Goal: Task Accomplishment & Management: Manage account settings

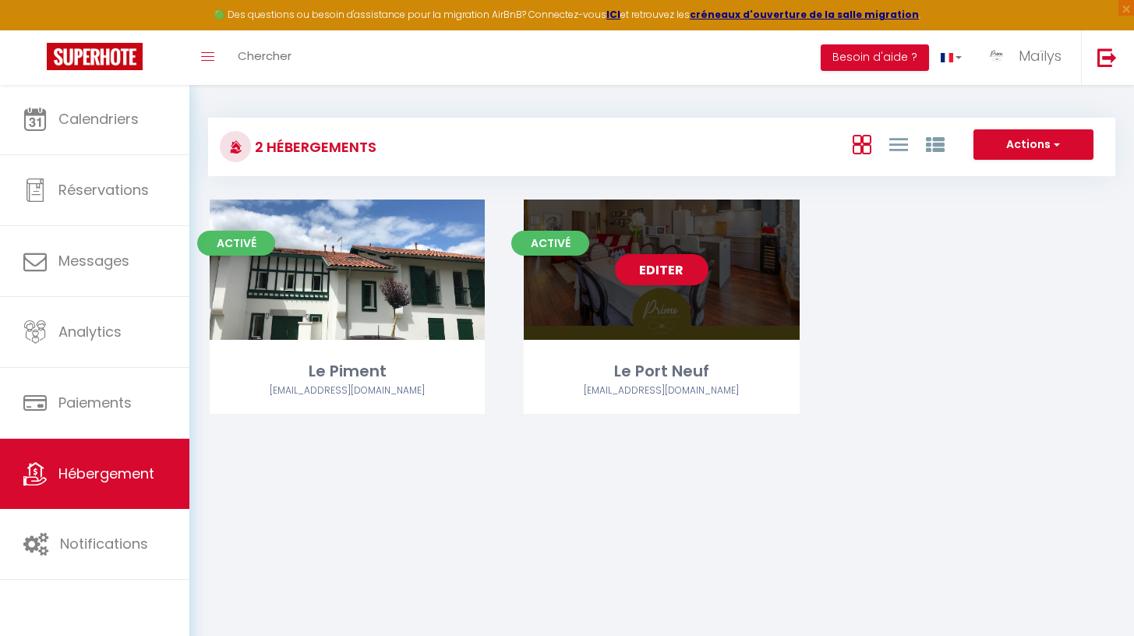
click at [680, 251] on div "Editer" at bounding box center [661, 269] width 275 height 140
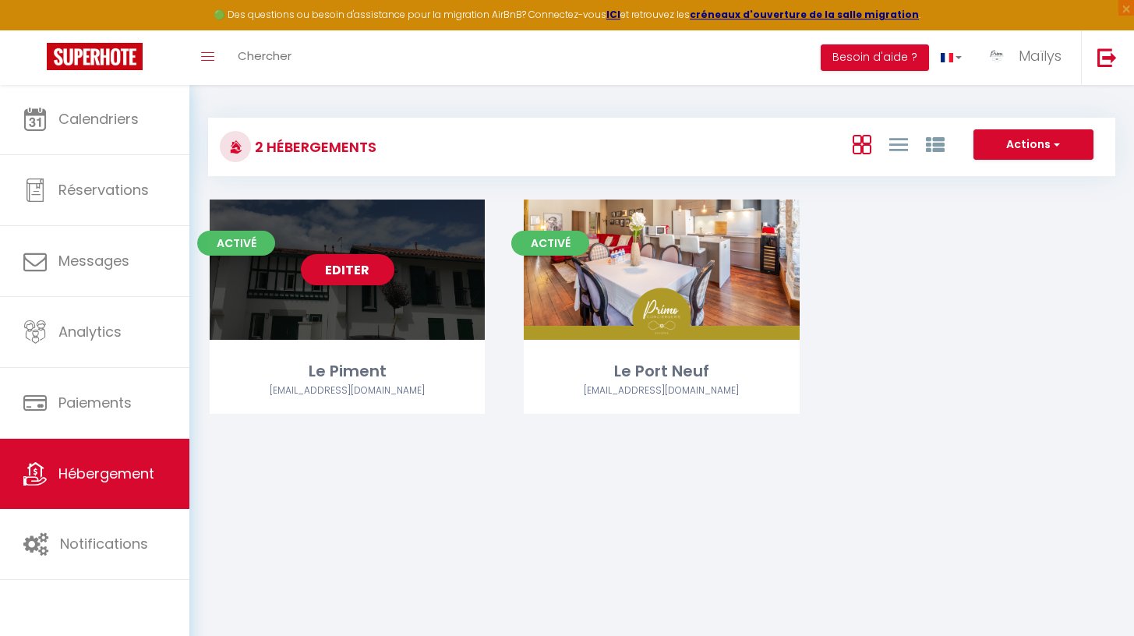
click at [364, 289] on div "Editer" at bounding box center [347, 269] width 275 height 140
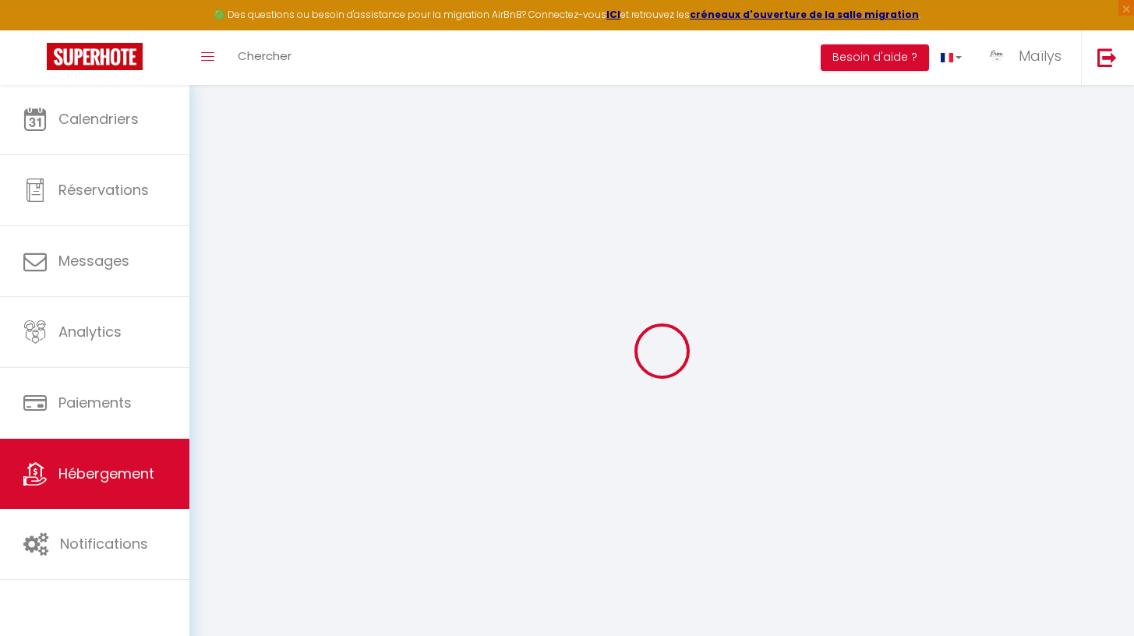
select select
checkbox input "true"
checkbox input "false"
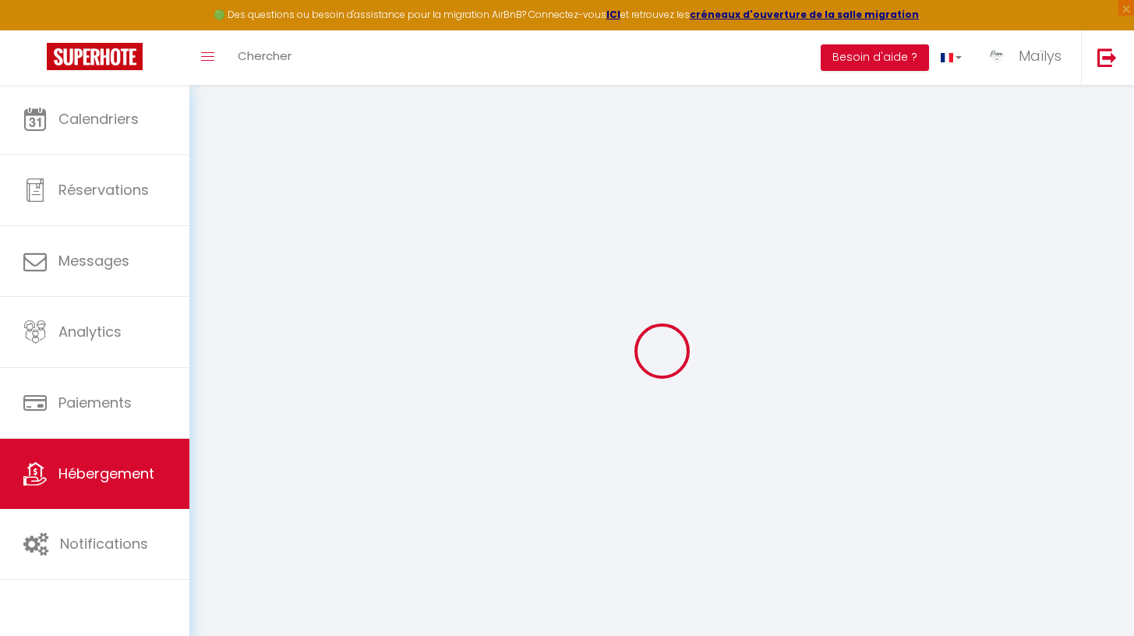
select select "16:00"
select select
select select "11:00"
select select "30"
select select "90"
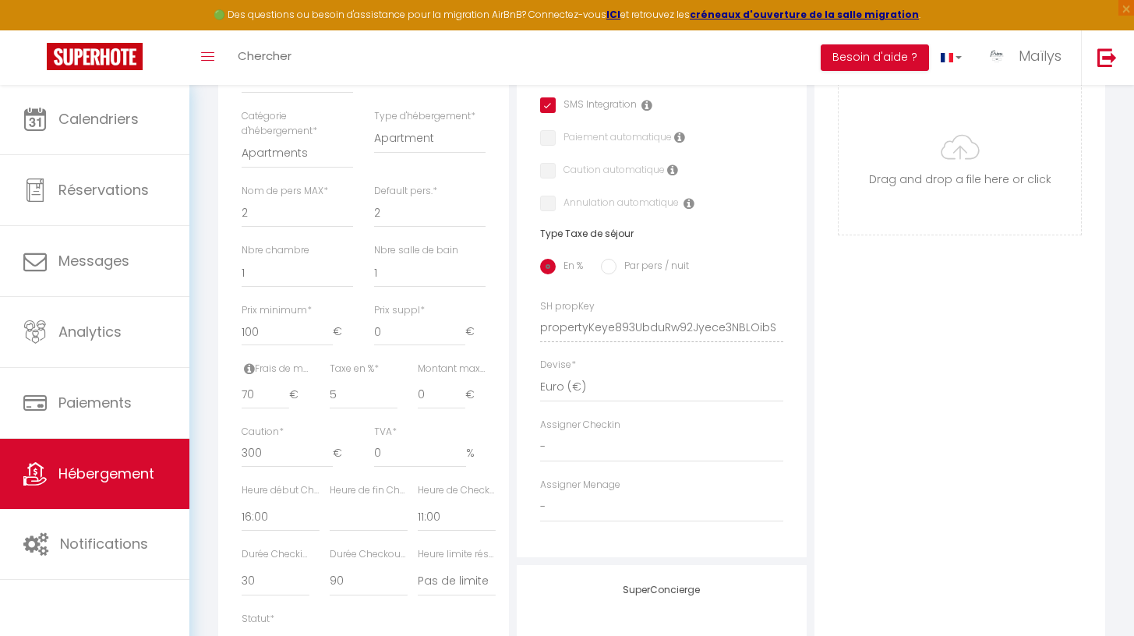
scroll to position [499, 0]
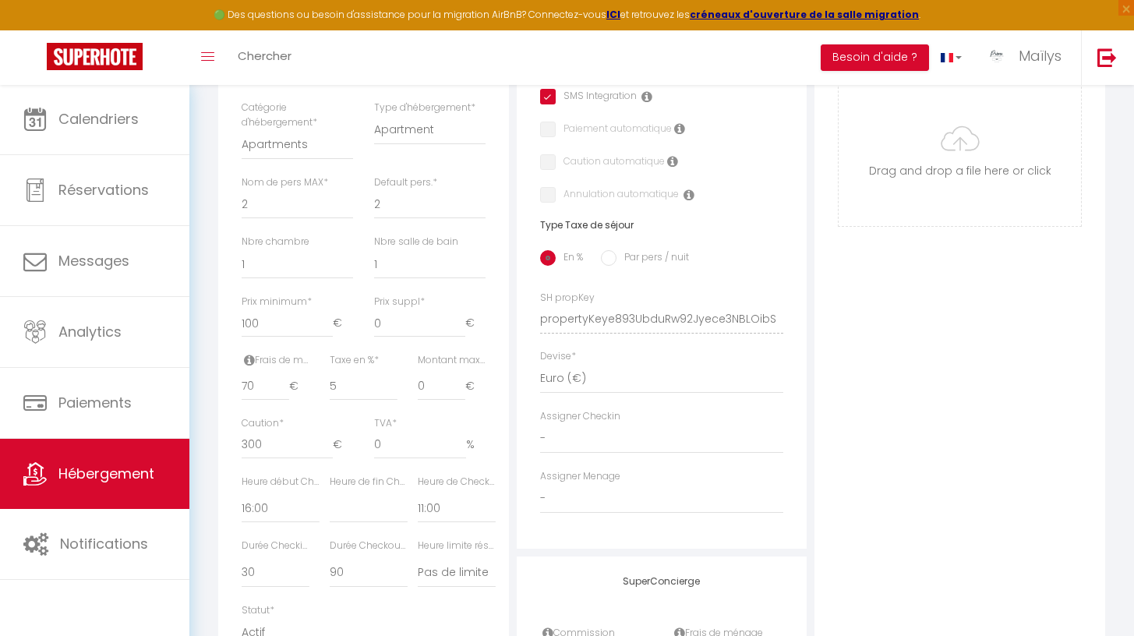
select select
checkbox input "true"
checkbox input "false"
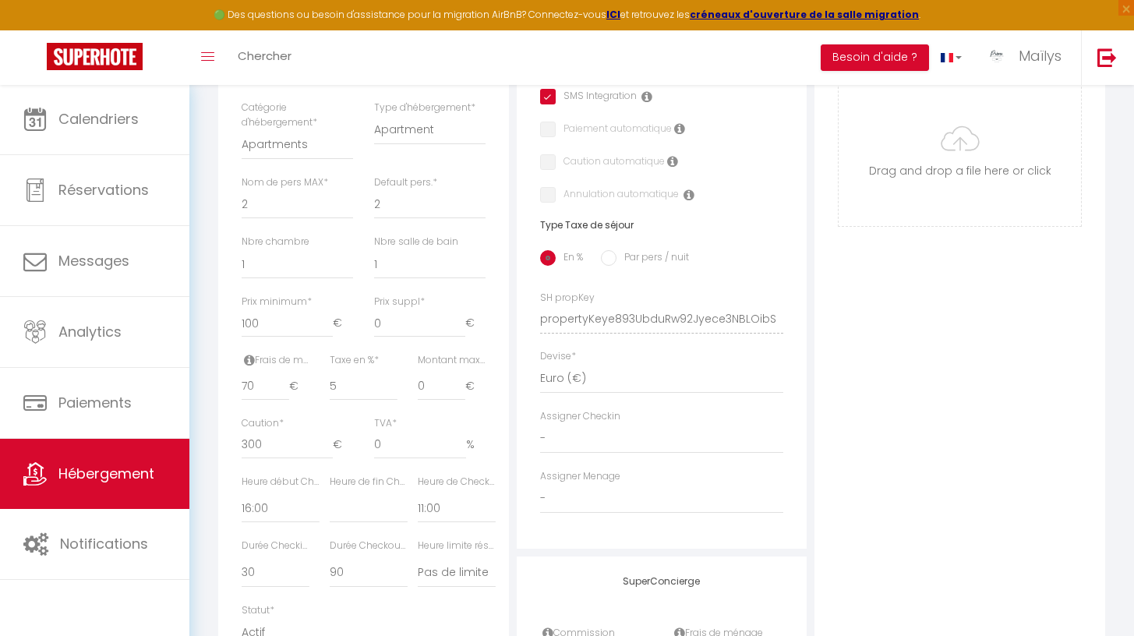
checkbox input "false"
select select "180"
select select "well_reviewed_guests"
select select "EUR"
select select "9312-1418087127853196602"
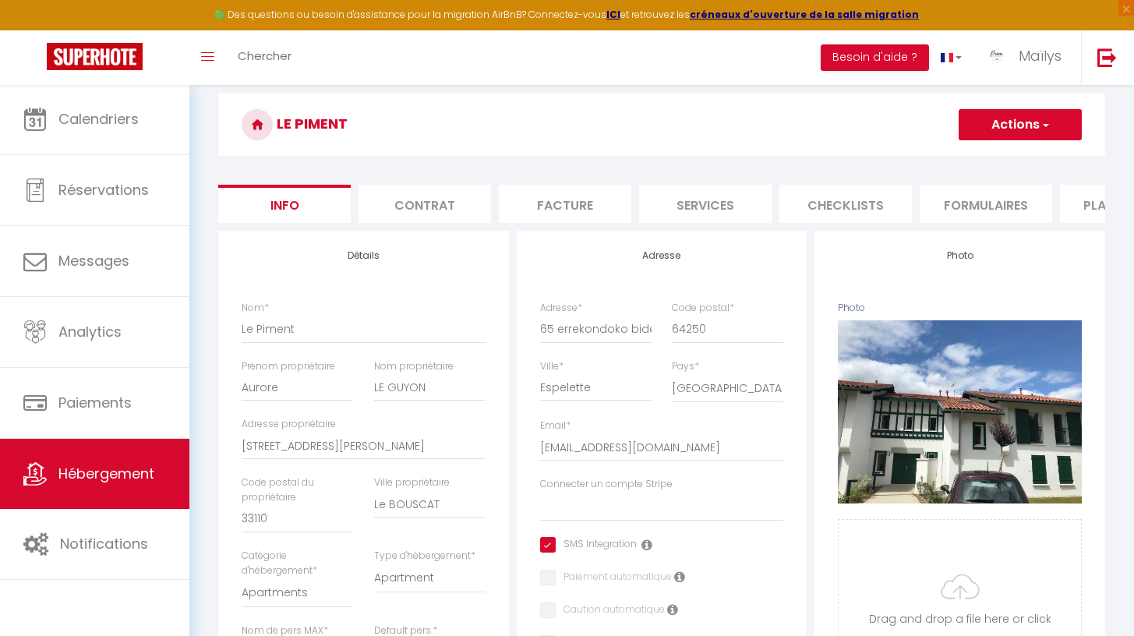
scroll to position [51, 0]
click at [729, 202] on li "Services" at bounding box center [705, 203] width 132 height 38
select select
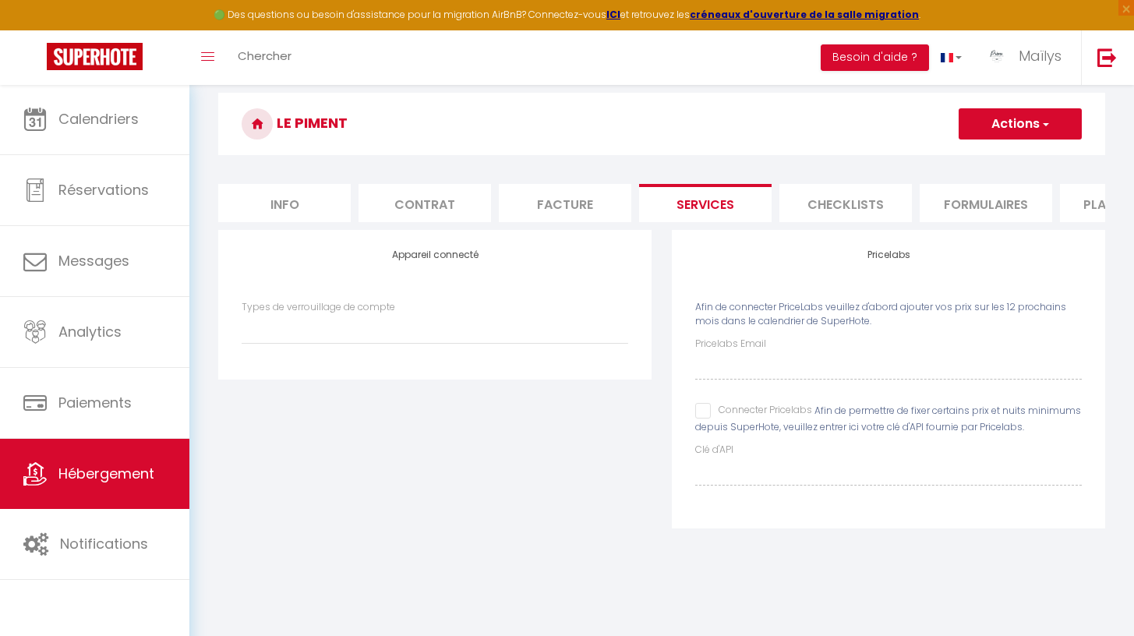
click at [866, 205] on li "Checklists" at bounding box center [845, 203] width 132 height 38
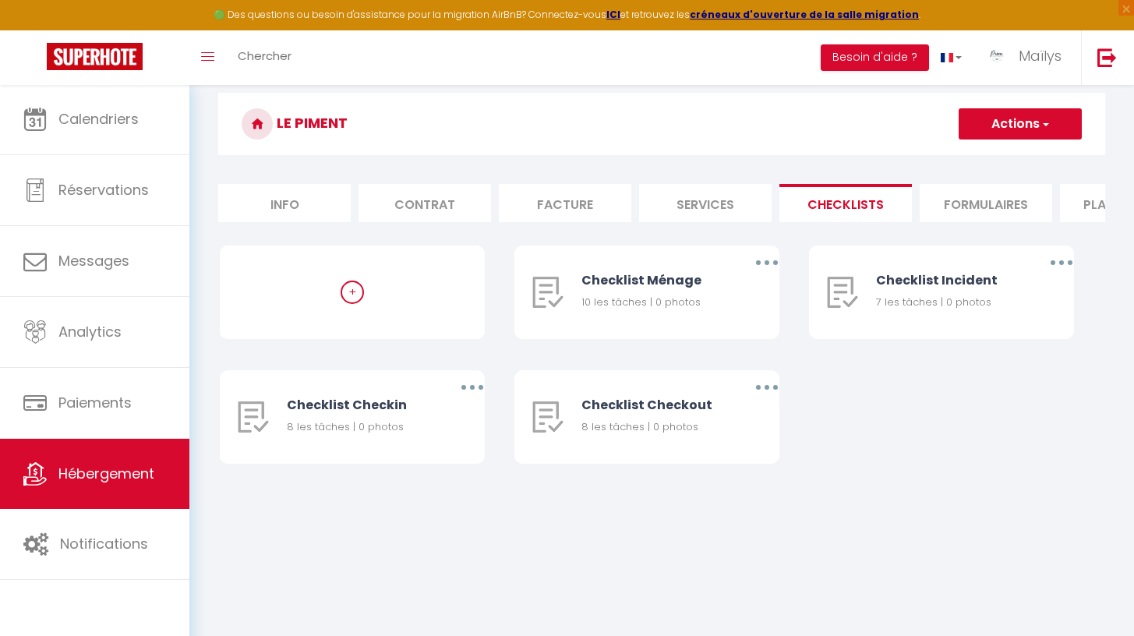
click at [940, 210] on li "Formulaires" at bounding box center [985, 203] width 132 height 38
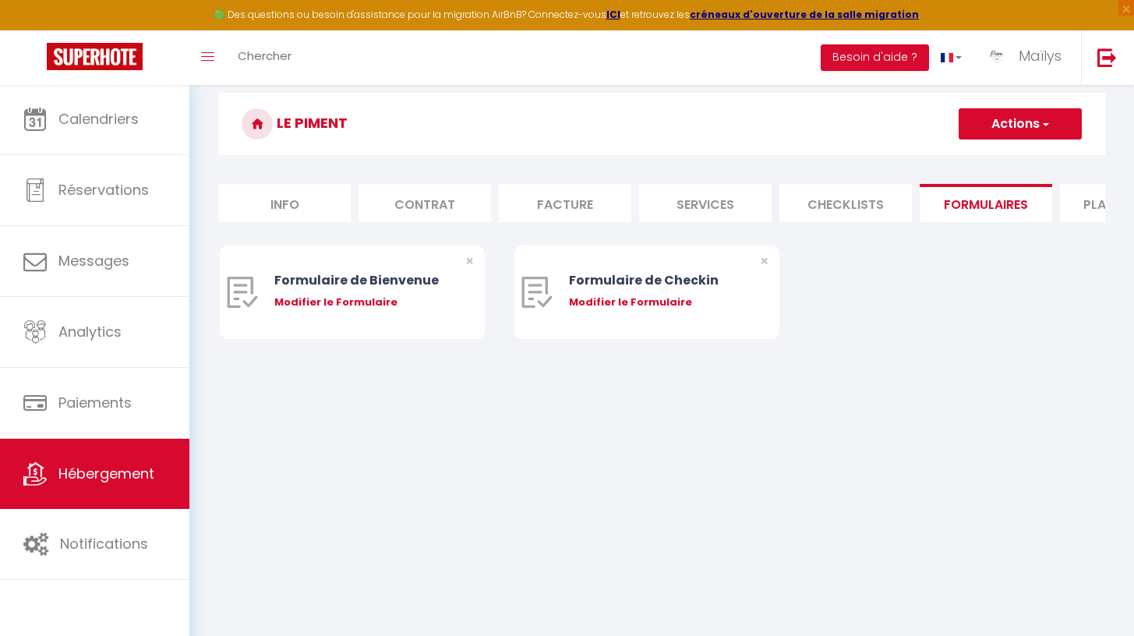
click at [1089, 199] on li "Plateformes" at bounding box center [1126, 203] width 132 height 38
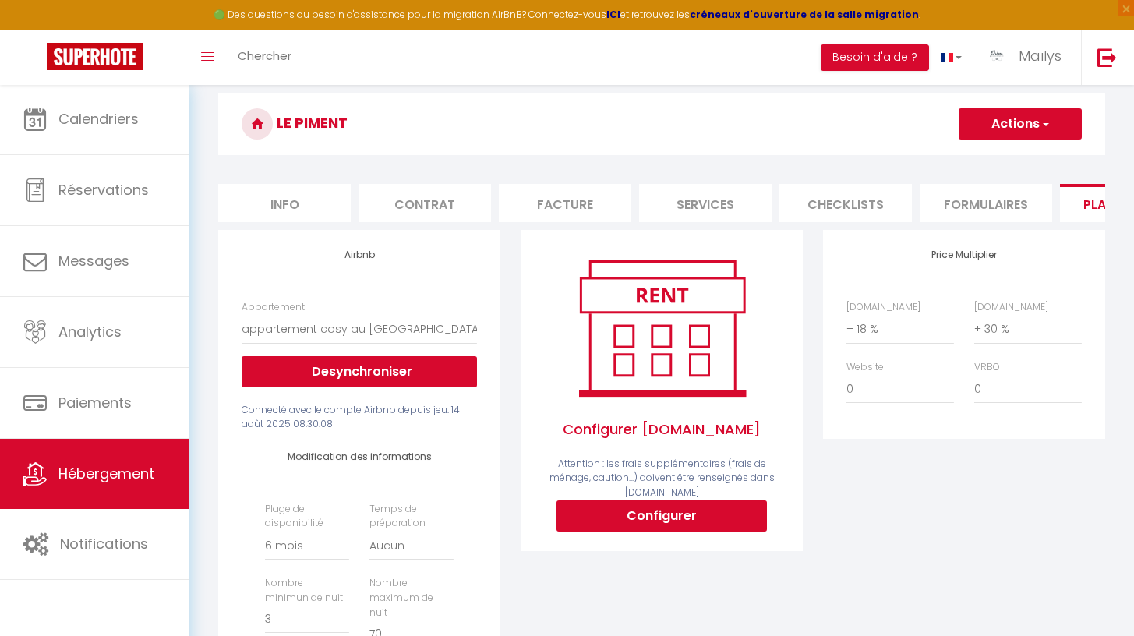
scroll to position [224, 0]
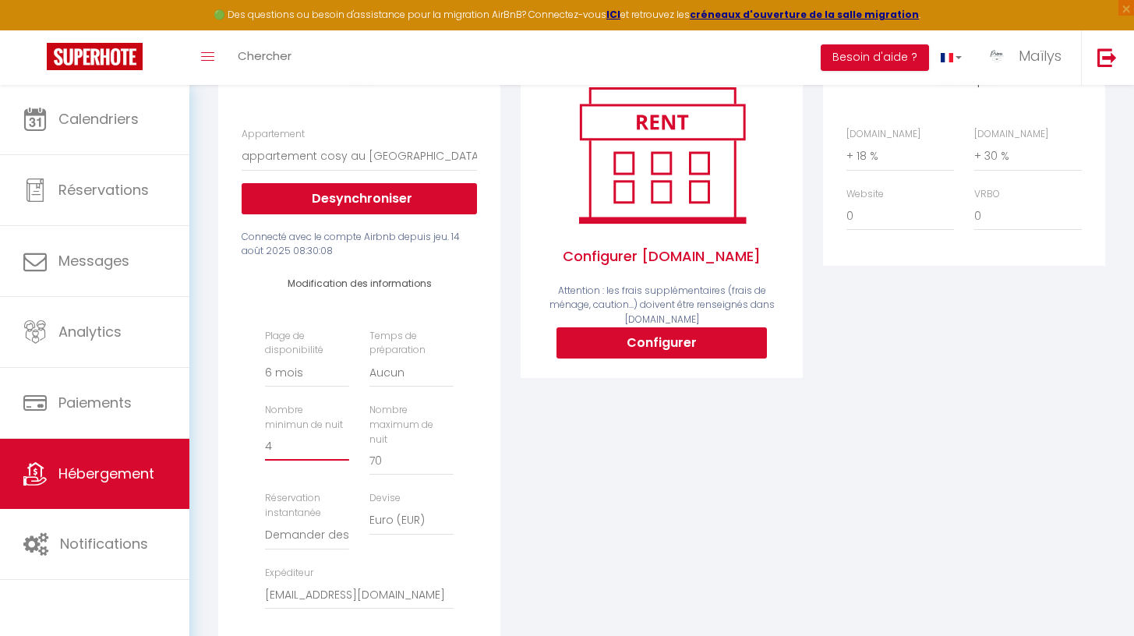
click at [345, 452] on input "4" at bounding box center [307, 446] width 84 height 28
click at [344, 457] on input "3" at bounding box center [307, 446] width 84 height 28
click at [344, 457] on input "2" at bounding box center [307, 446] width 84 height 28
click at [344, 453] on input "1" at bounding box center [307, 446] width 84 height 28
click at [344, 451] on input "2" at bounding box center [307, 446] width 84 height 28
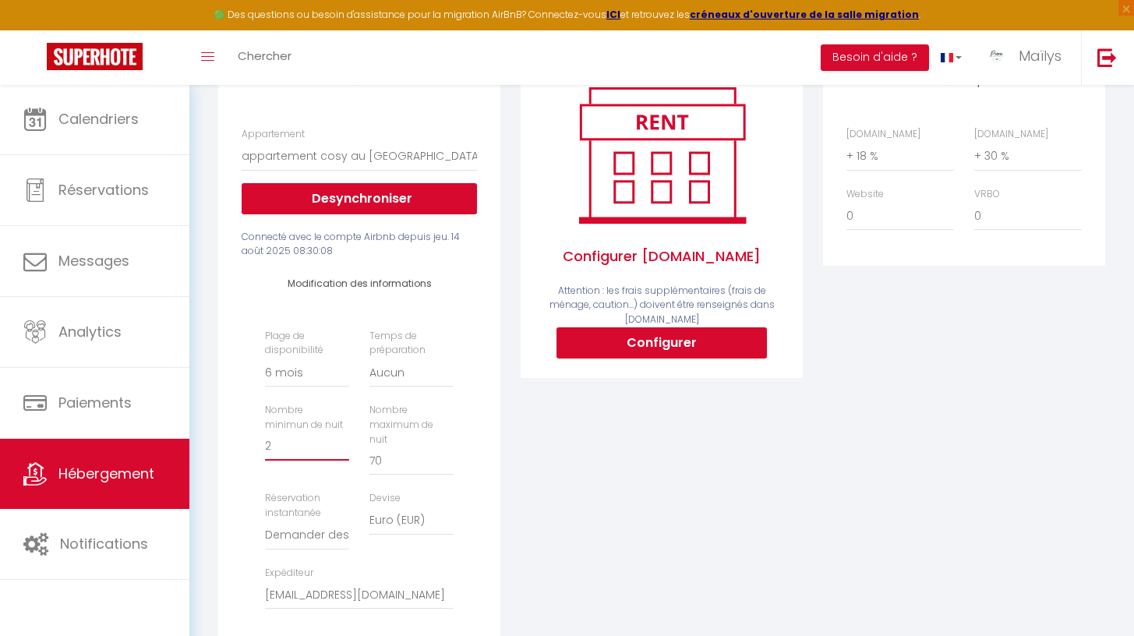
type input "3"
click at [344, 451] on input "3" at bounding box center [307, 446] width 84 height 28
click at [619, 538] on div "Configurer [DOMAIN_NAME] Attention : les frais supplémentaires (frais de ménage…" at bounding box center [661, 381] width 302 height 648
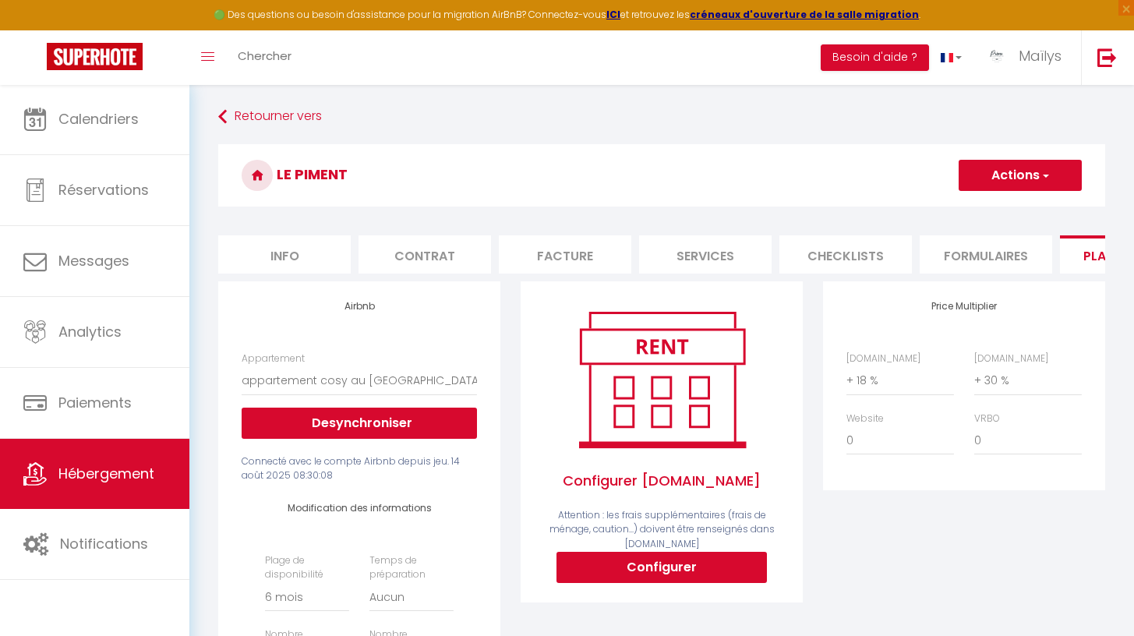
scroll to position [0, 0]
select select "+ 15 %"
select select "+ 20 %"
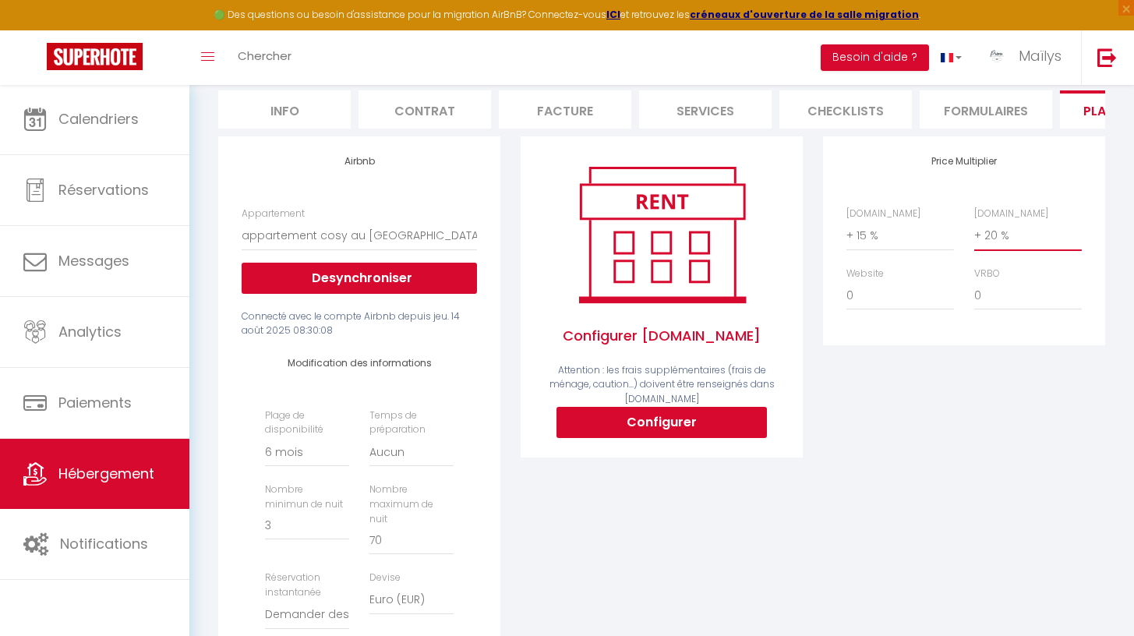
scroll to position [152, 0]
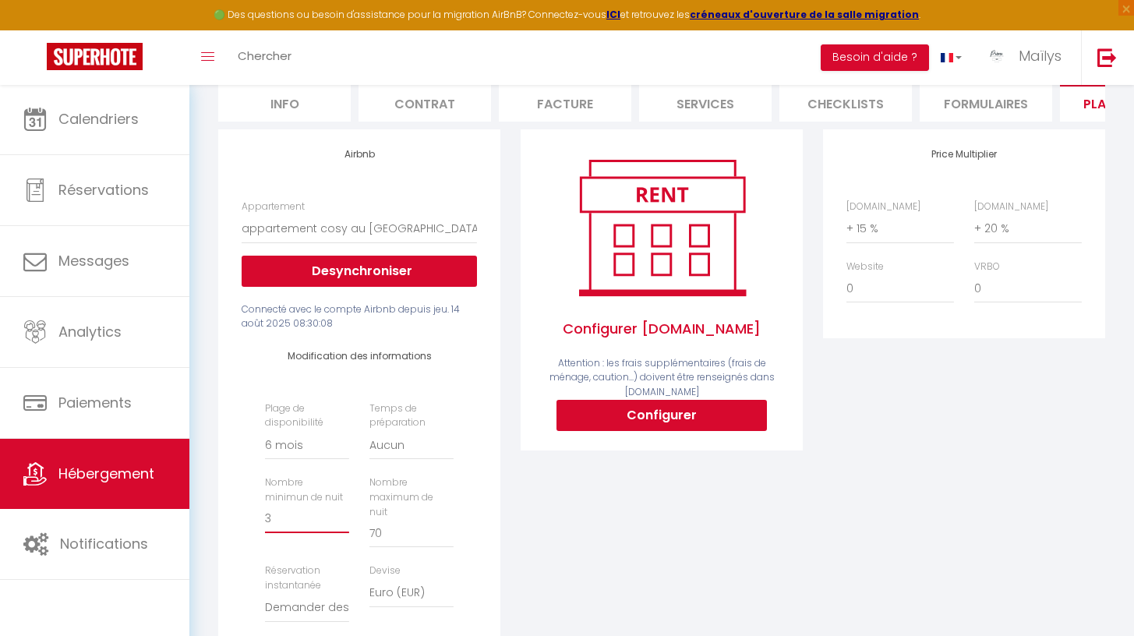
type input "4"
click at [341, 524] on input "4" at bounding box center [307, 519] width 84 height 28
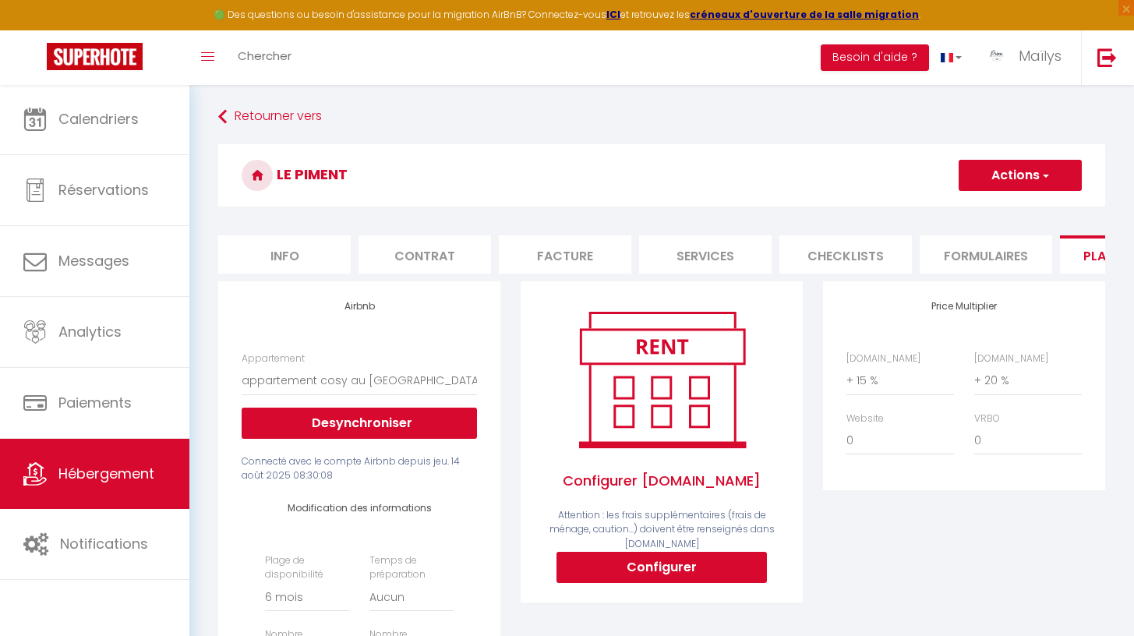
scroll to position [0, 0]
click at [1042, 178] on span "button" at bounding box center [1044, 176] width 10 height 16
click at [997, 210] on link "Enregistrer" at bounding box center [1019, 209] width 123 height 20
select select "180"
select select "well_reviewed_guests"
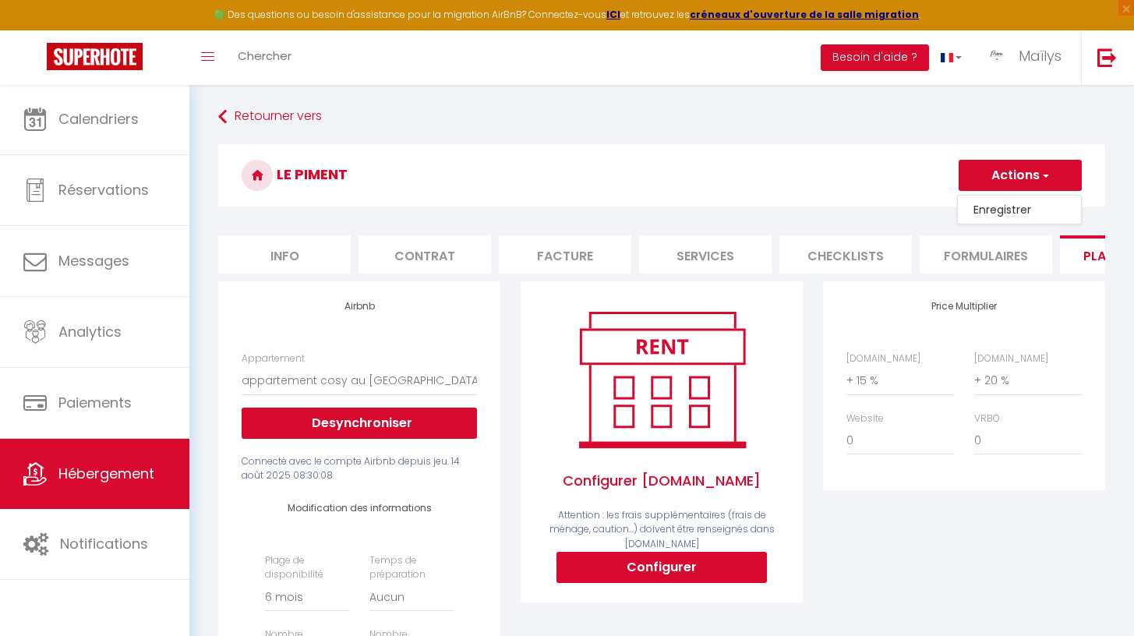
select select "EUR"
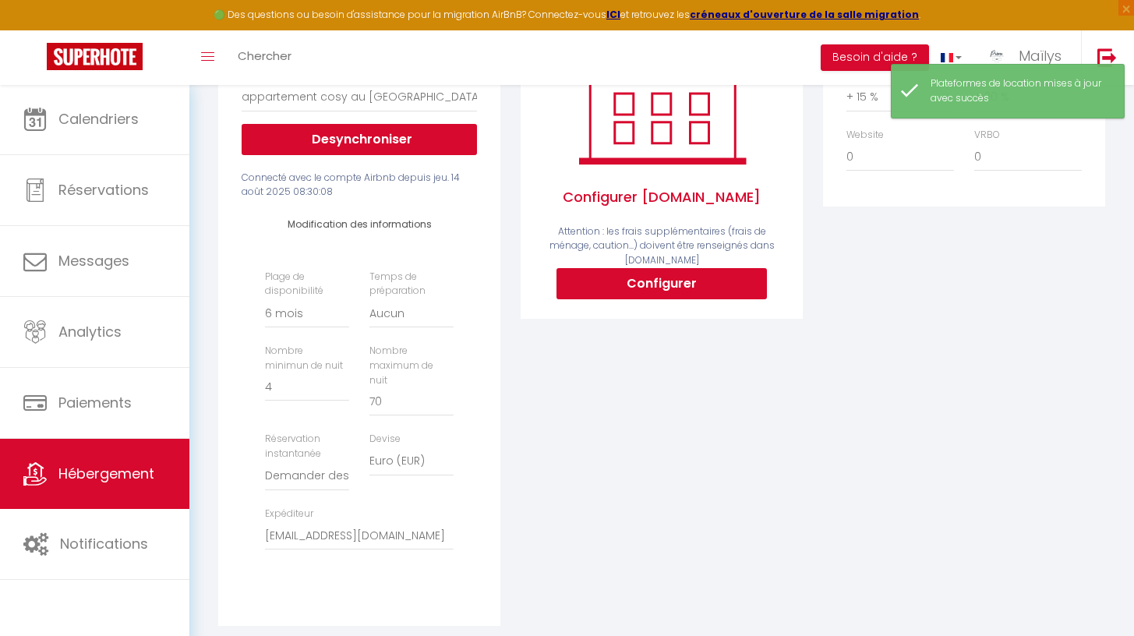
scroll to position [287, 0]
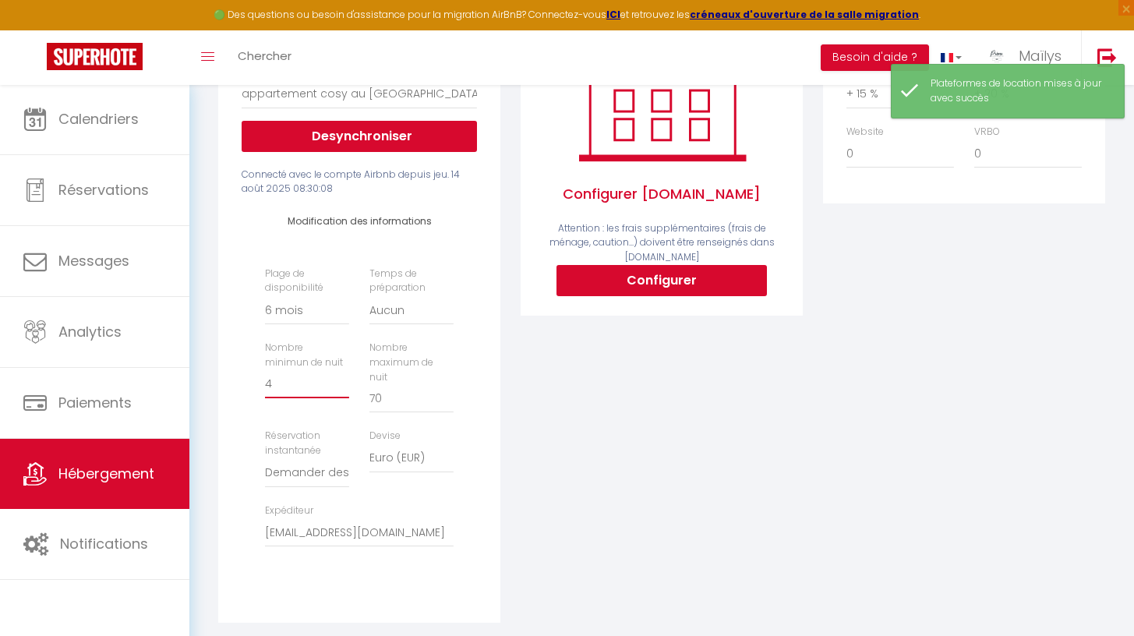
type input "3"
click at [343, 391] on input "3" at bounding box center [307, 384] width 84 height 28
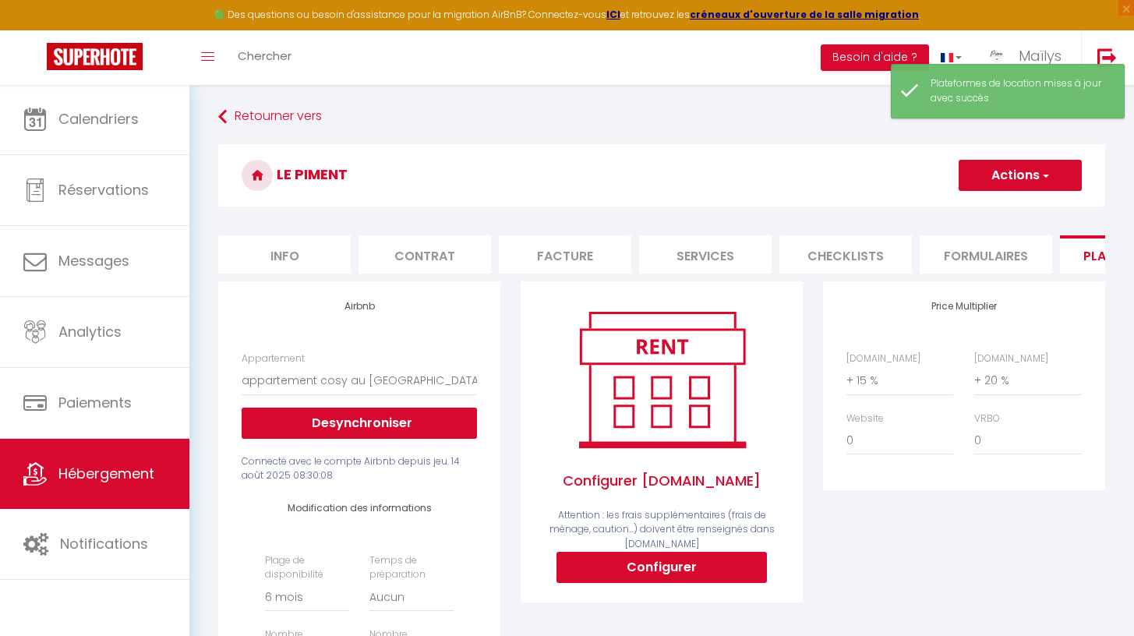
scroll to position [0, 0]
click at [1011, 184] on button "Actions" at bounding box center [1019, 175] width 123 height 31
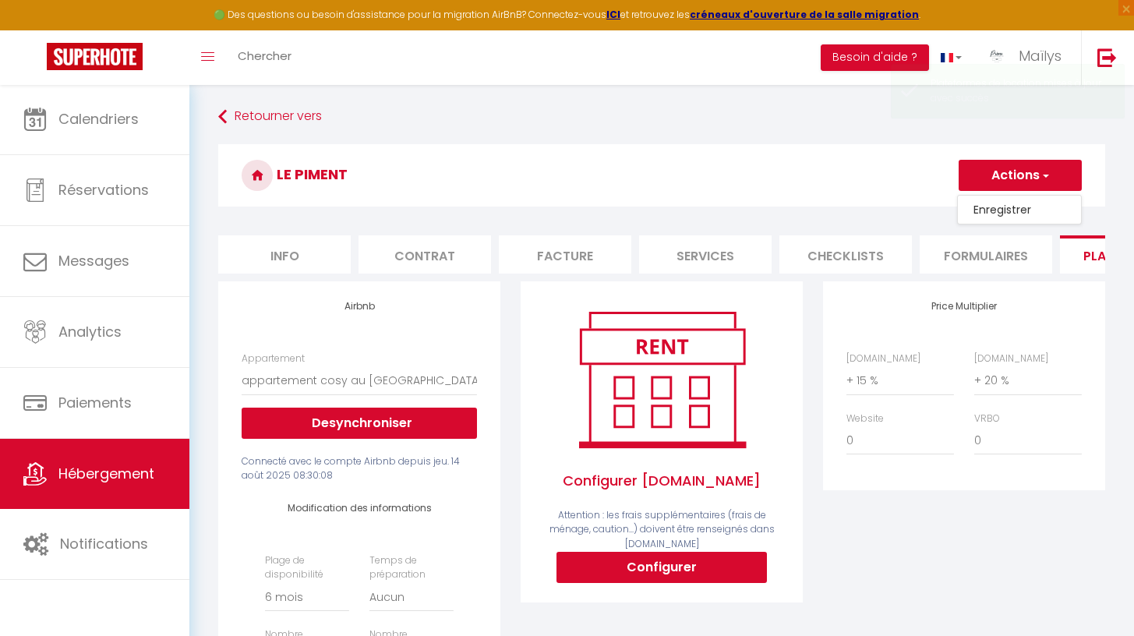
click at [1011, 206] on link "Enregistrer" at bounding box center [1019, 209] width 123 height 20
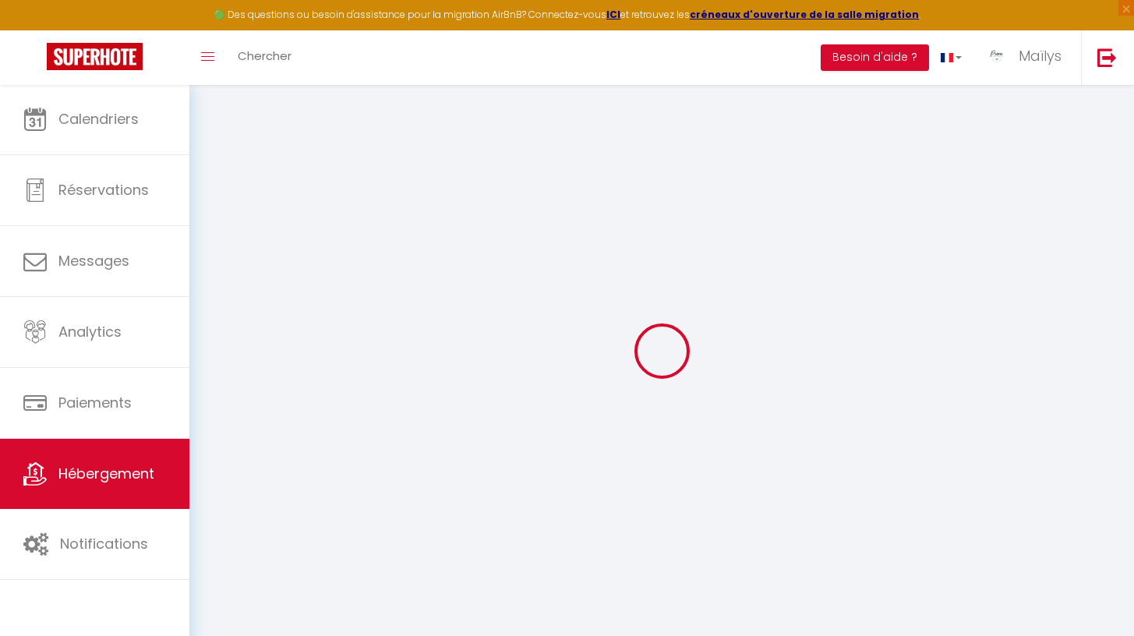
select select "180"
select select "well_reviewed_guests"
select select "EUR"
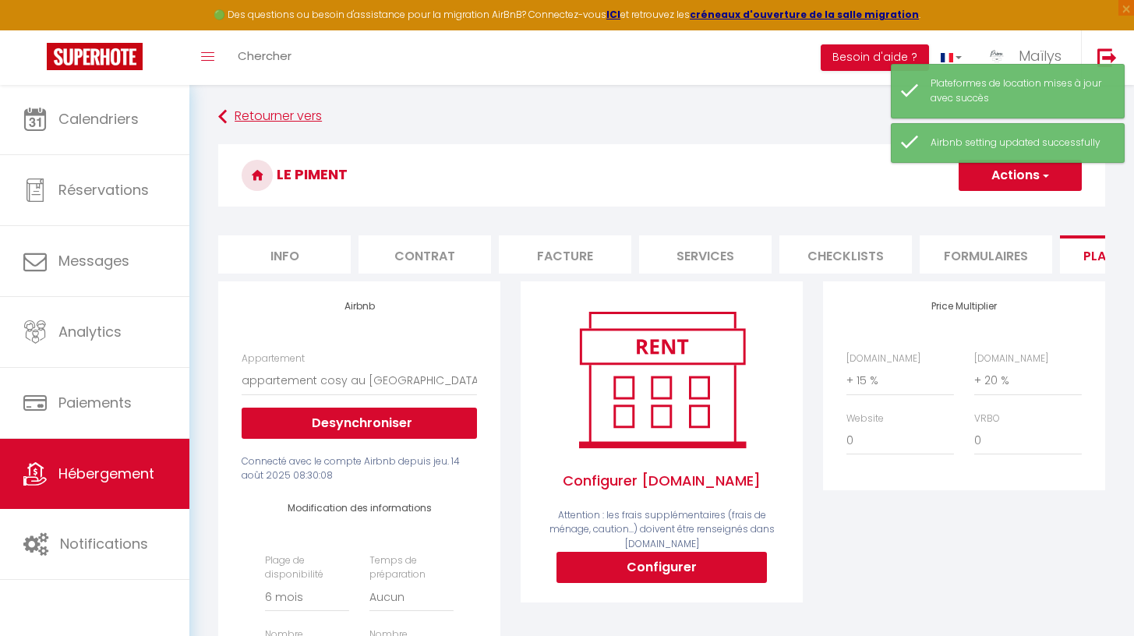
click at [297, 115] on link "Retourner vers" at bounding box center [661, 117] width 887 height 28
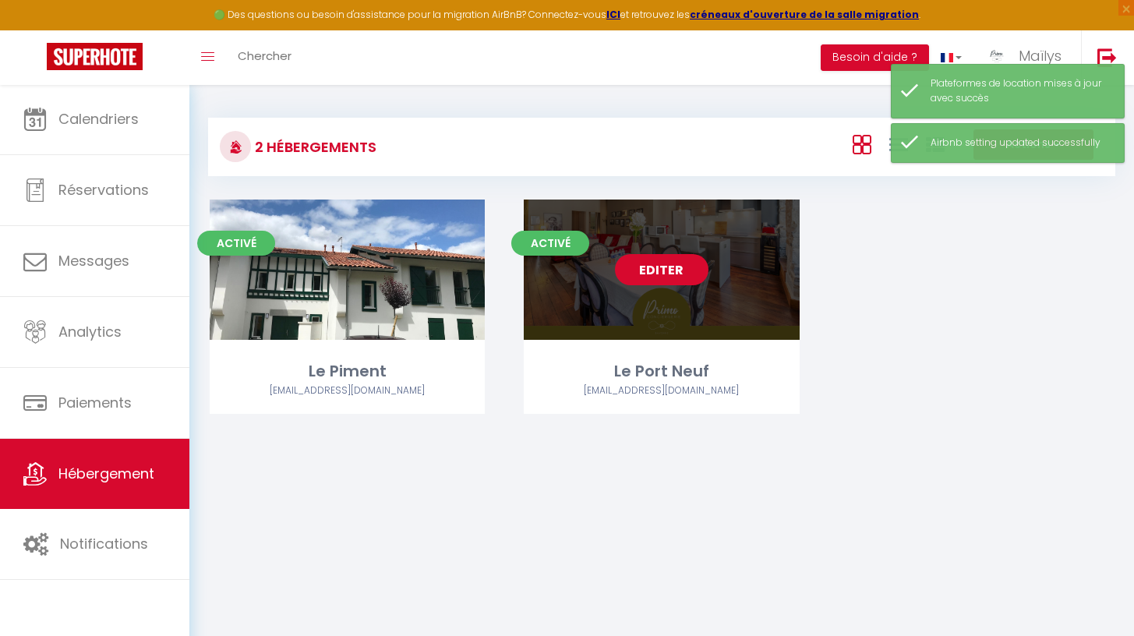
click at [670, 267] on link "Editer" at bounding box center [661, 269] width 93 height 31
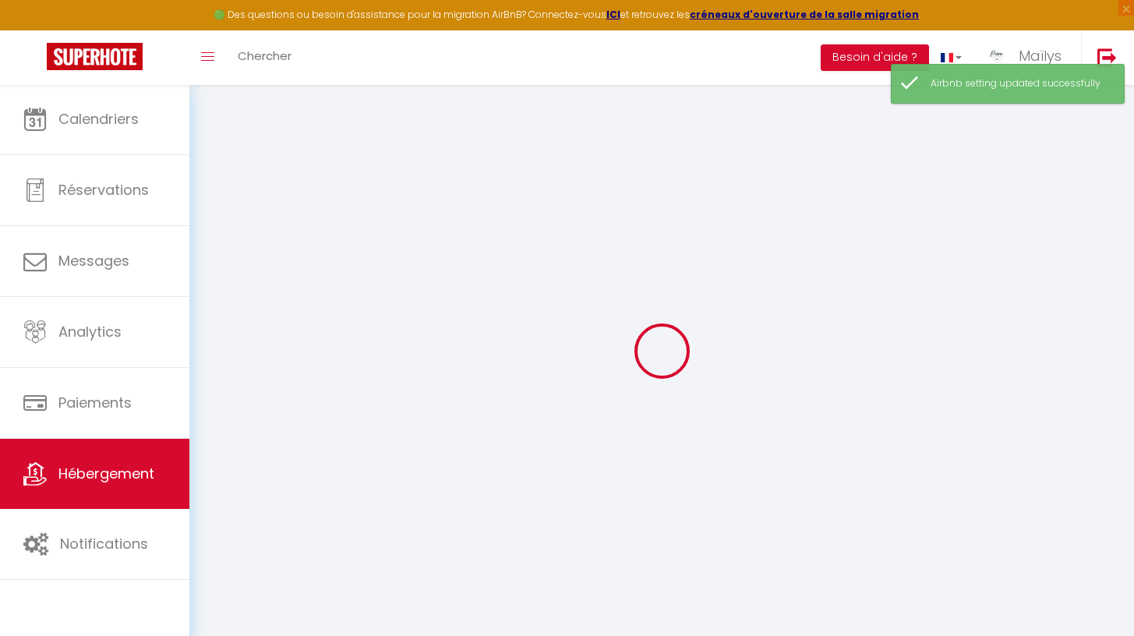
select select
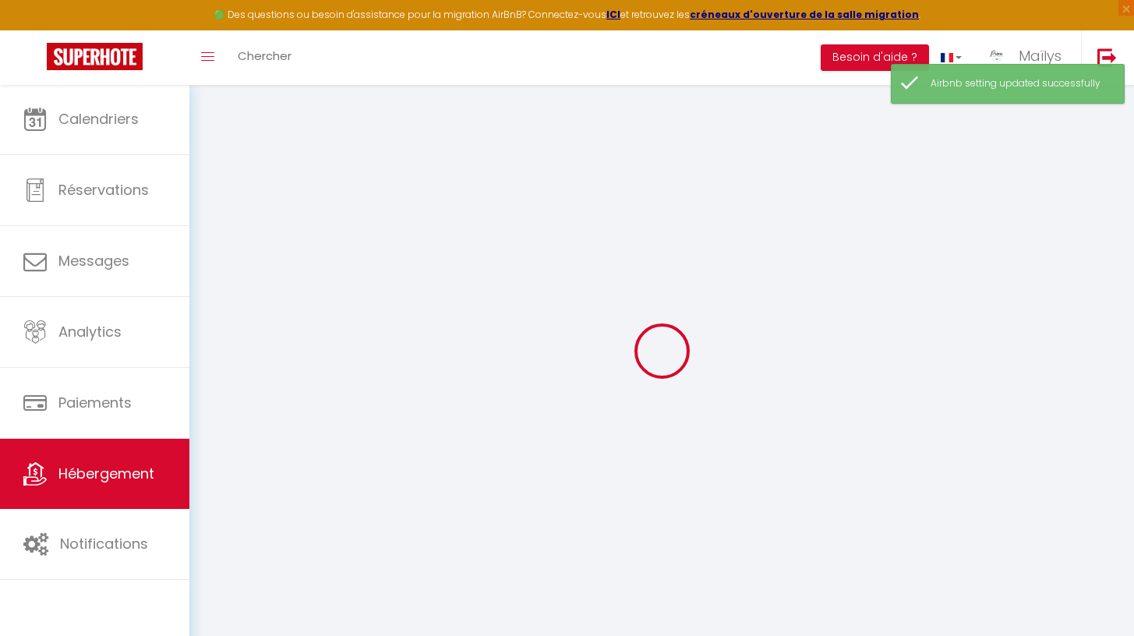
select select
checkbox input "false"
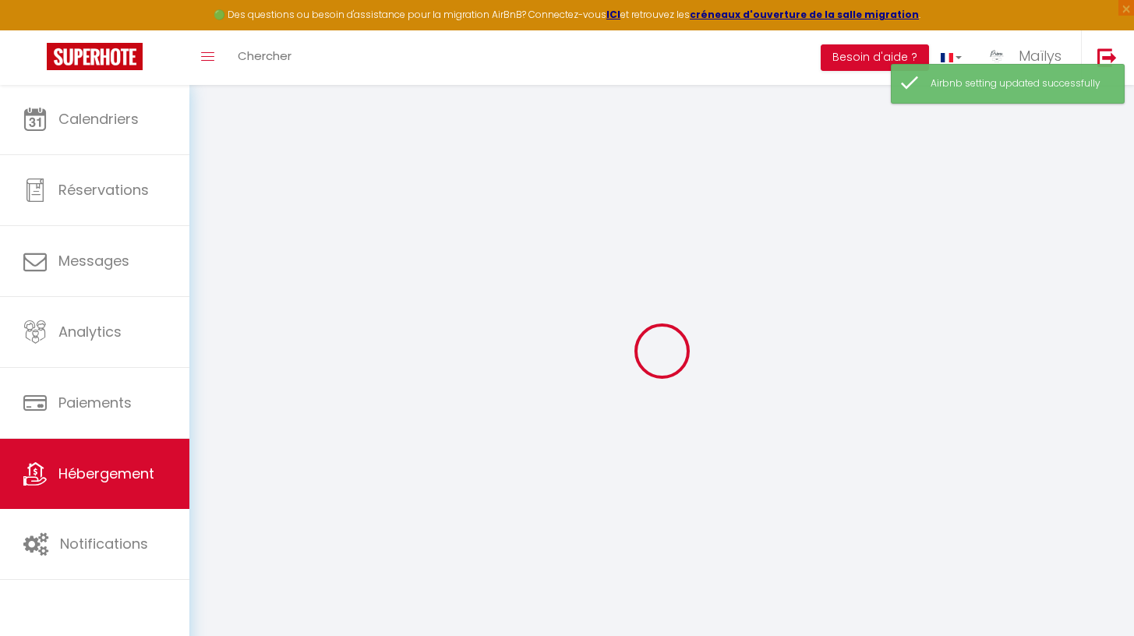
select select
type input "Le Port Neuf"
type input "Elorri"
type input "ARROSSAGARAY"
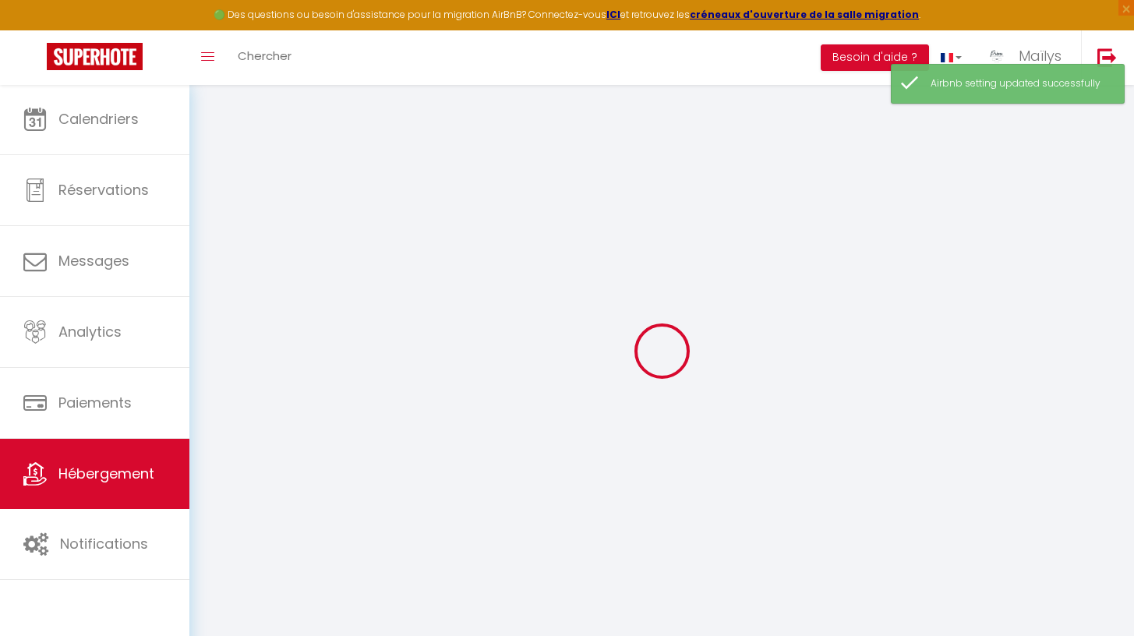
type input "[STREET_ADDRESS]"
type input "64100"
type input "Bayonne"
select select "3"
type input "500"
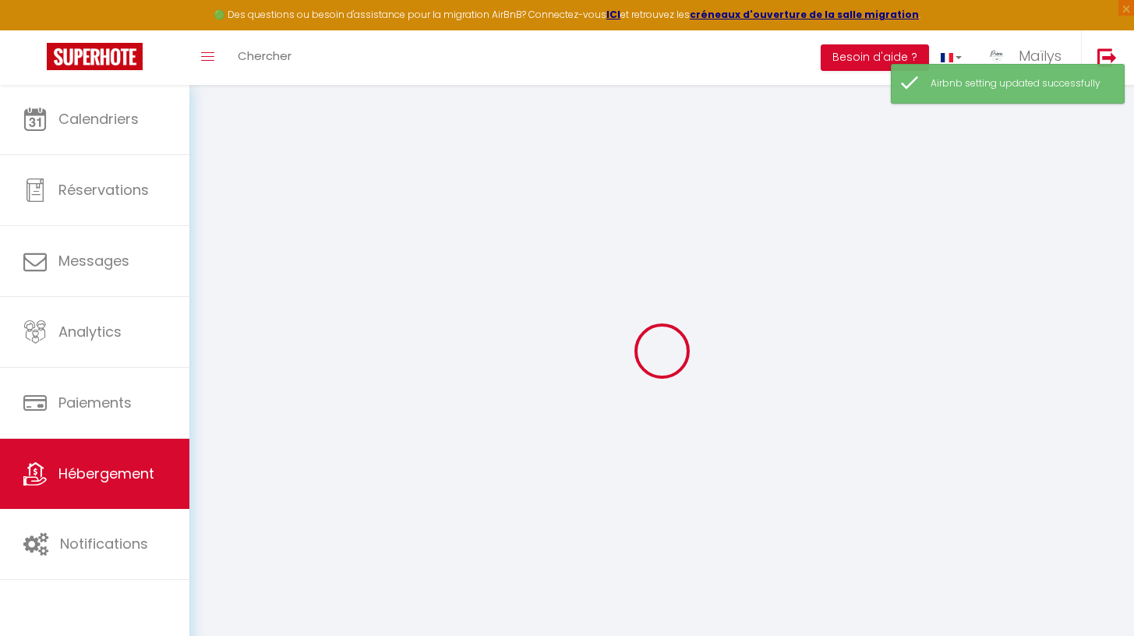
type input "155"
type input "5"
type input "6.91"
type input "500"
select select
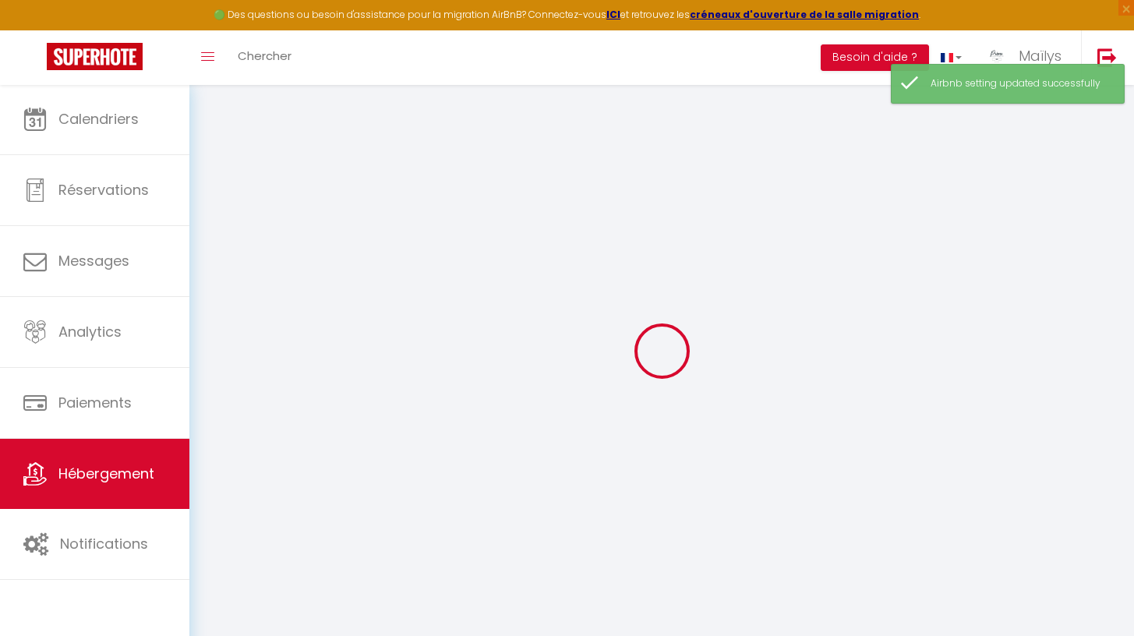
select select
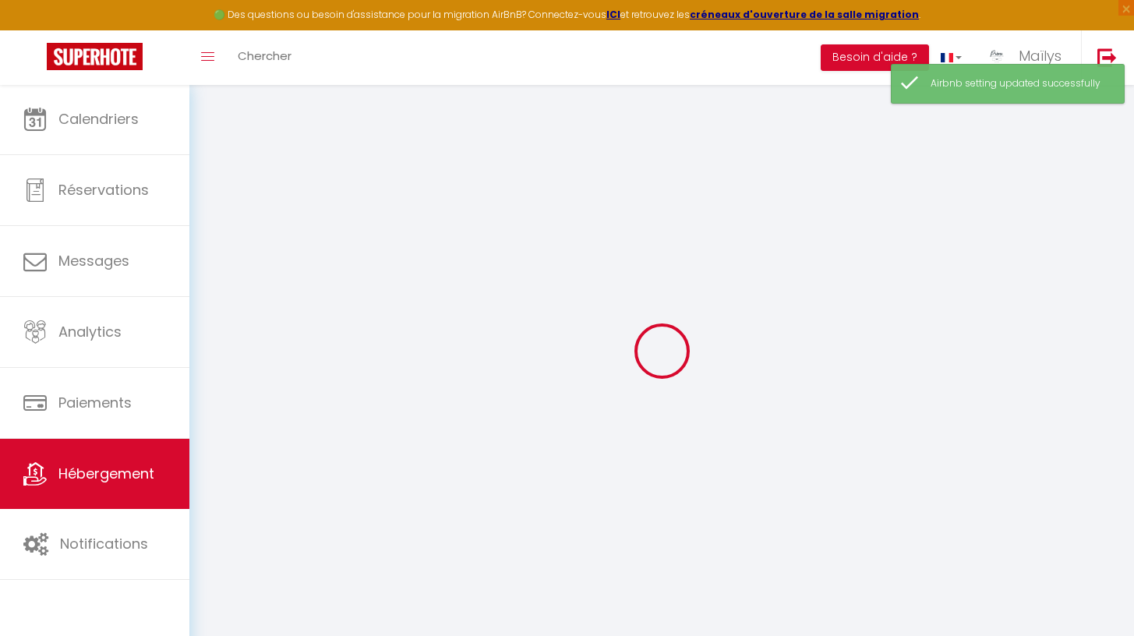
type input "[STREET_ADDRESS]"
type input "64100"
type input "Bayonne"
type input "[EMAIL_ADDRESS][DOMAIN_NAME]"
select select "14997"
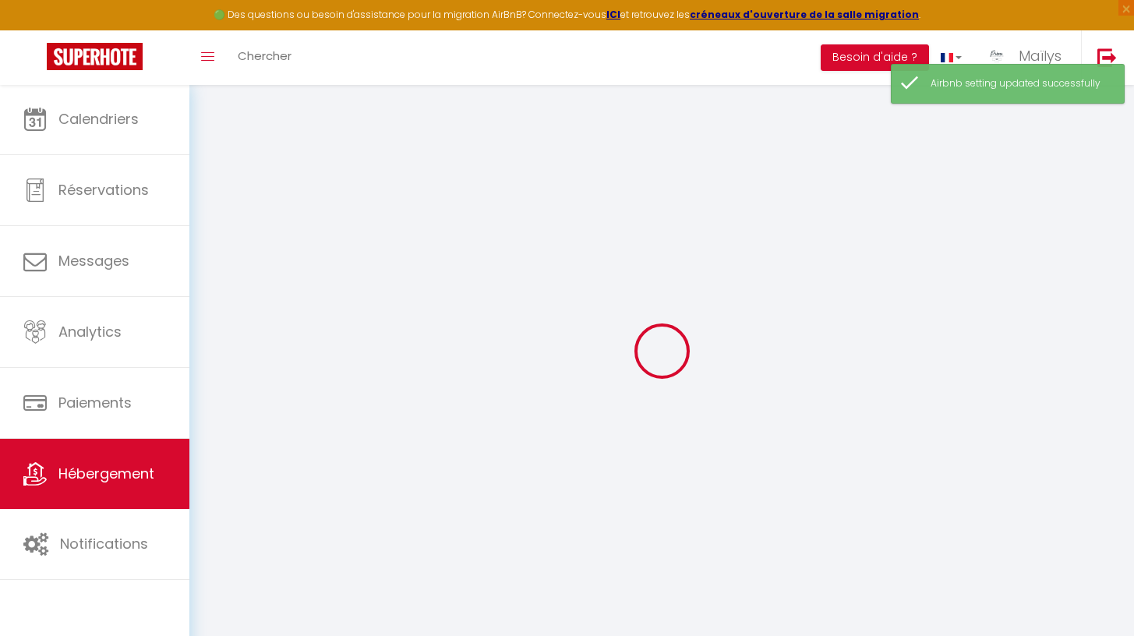
checkbox input "true"
checkbox input "false"
radio input "true"
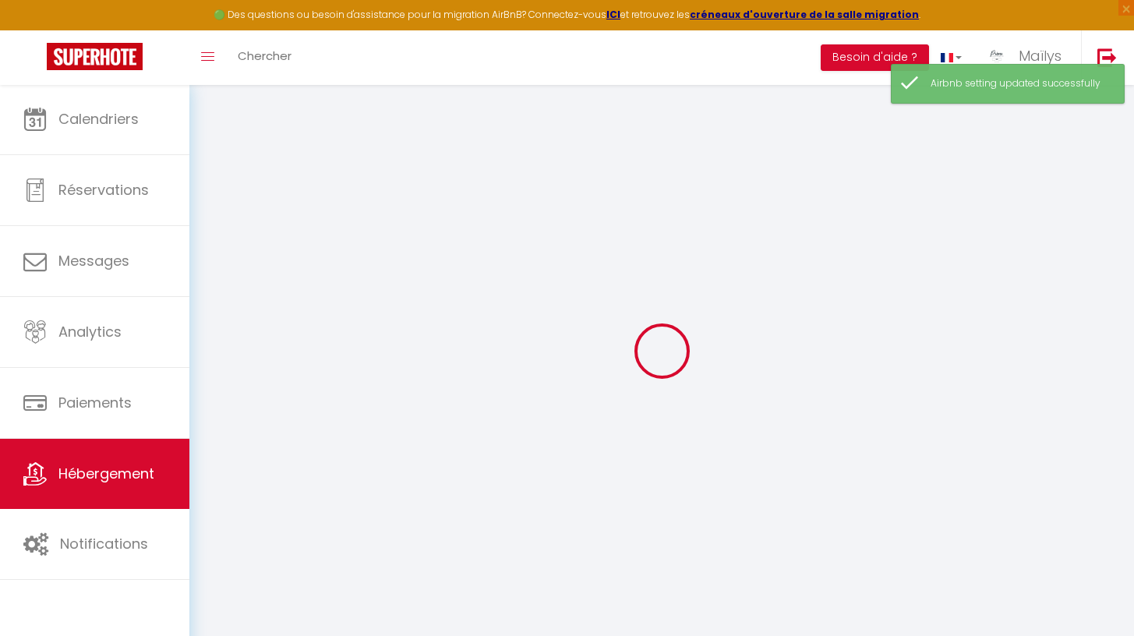
type input "0"
select select
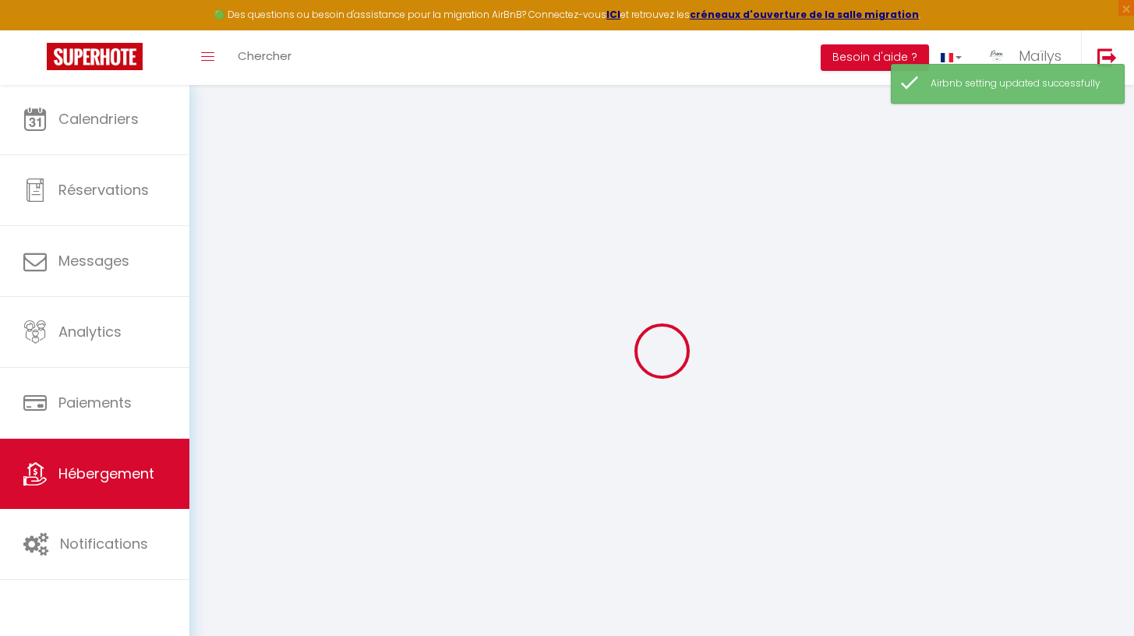
select select
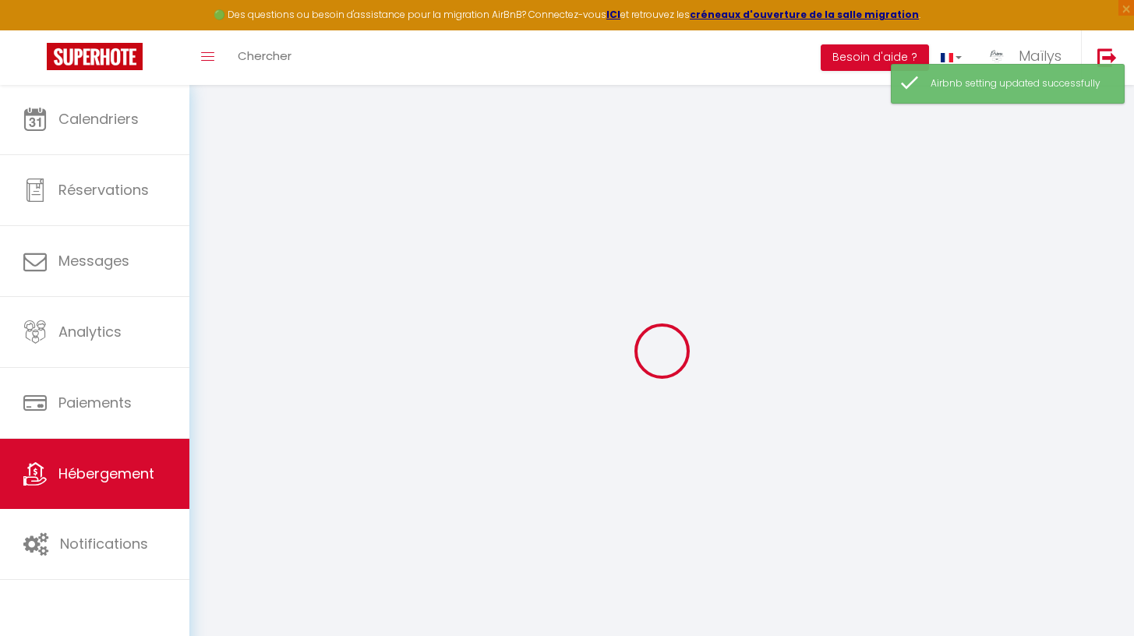
checkbox input "true"
checkbox input "false"
select select
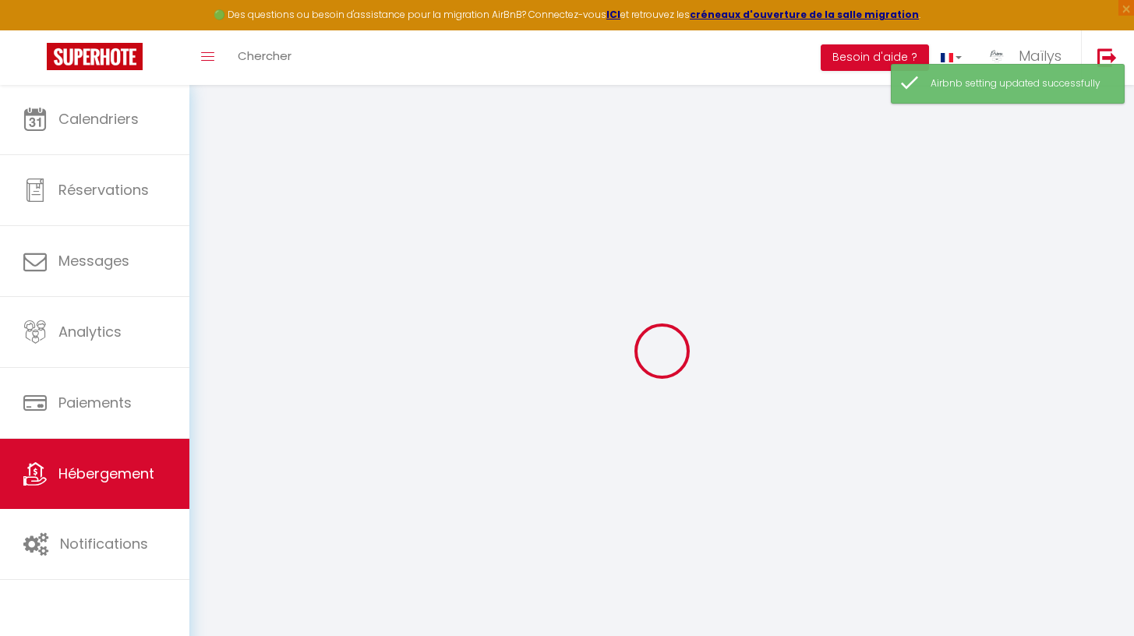
select select
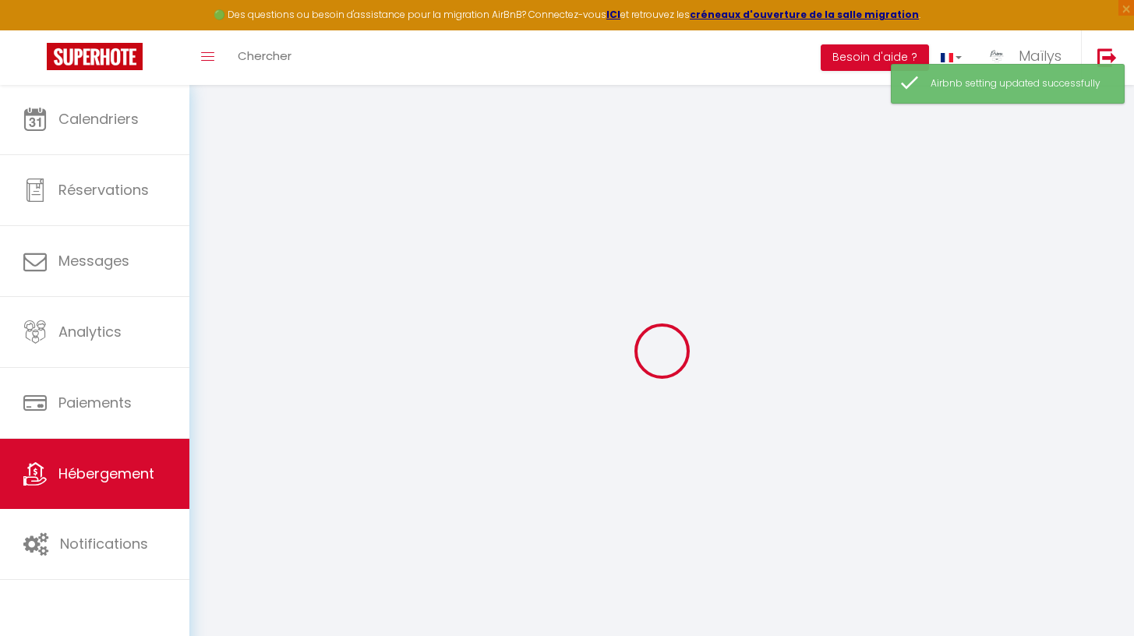
checkbox input "true"
checkbox input "false"
checkbox input "true"
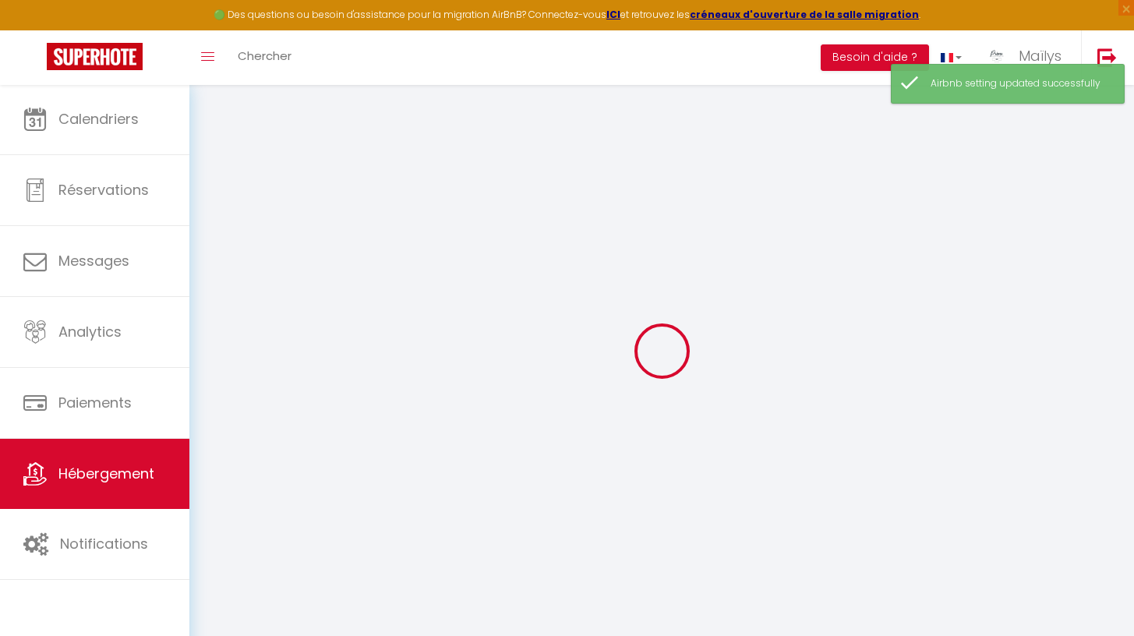
checkbox input "false"
select select "16:00"
select select
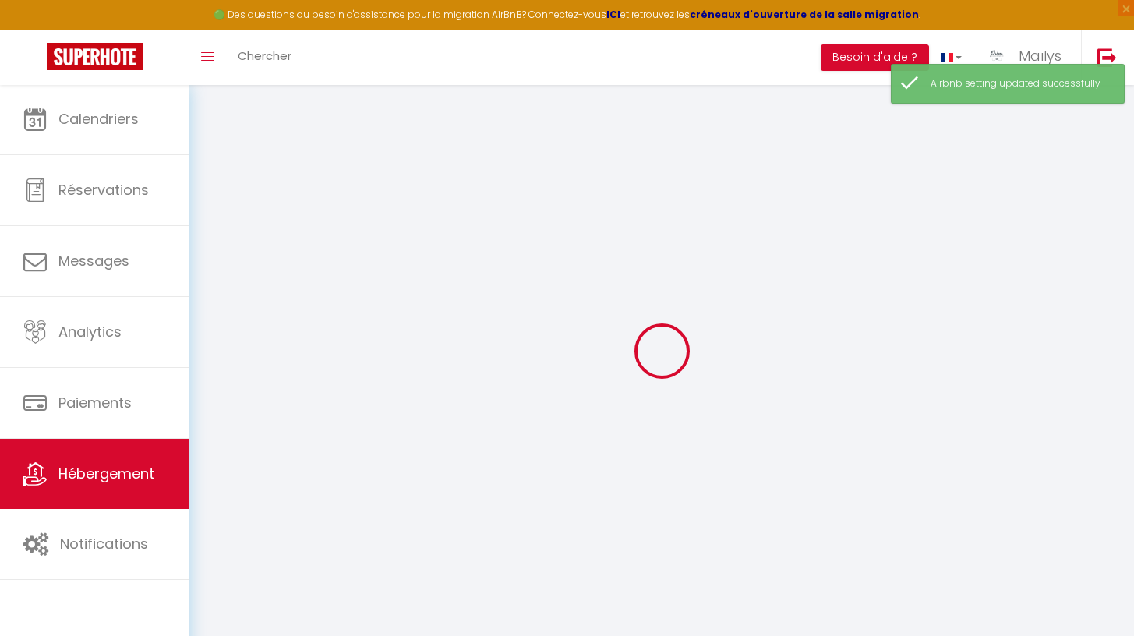
select select "10:00"
select select "30"
select select "90"
select select "21:00"
select select "49103"
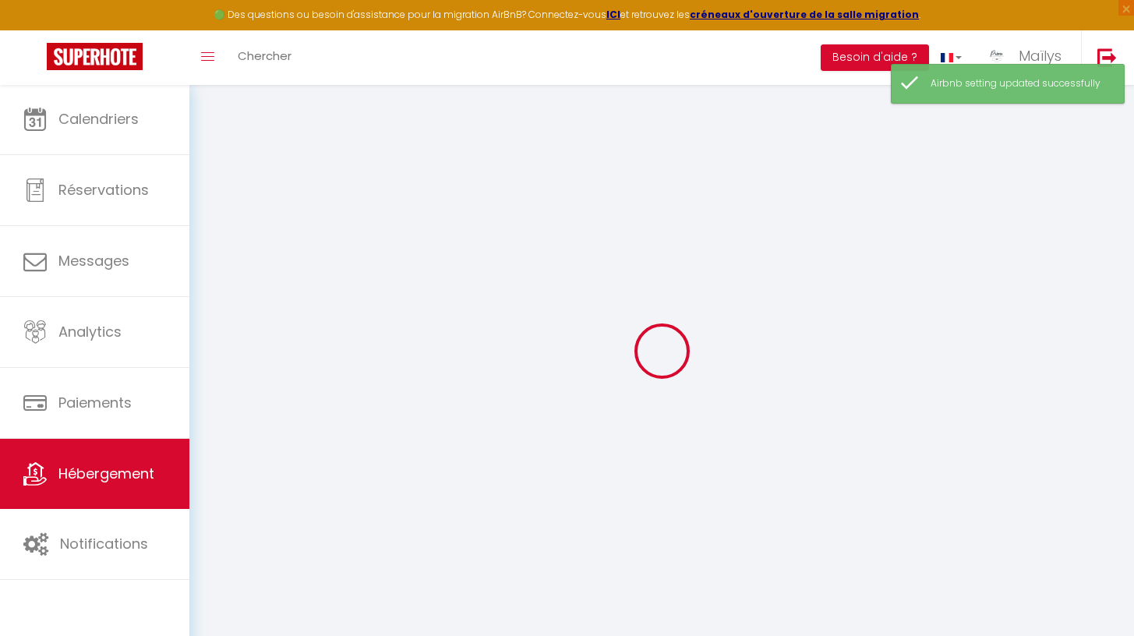
select select
checkbox input "true"
checkbox input "false"
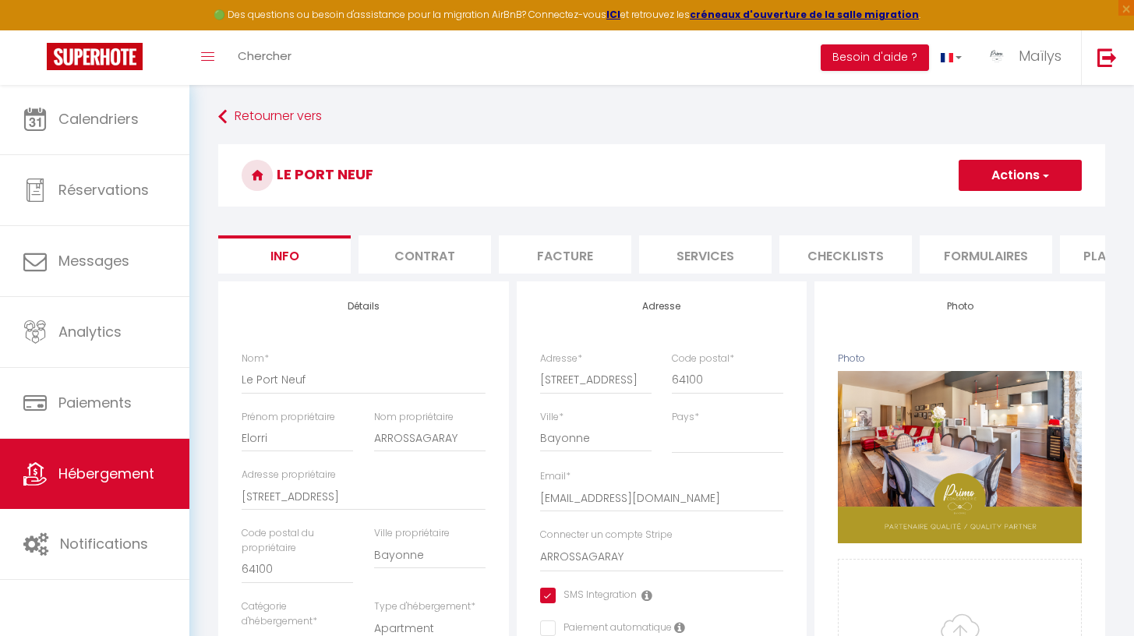
click at [983, 260] on li "Formulaires" at bounding box center [985, 254] width 132 height 38
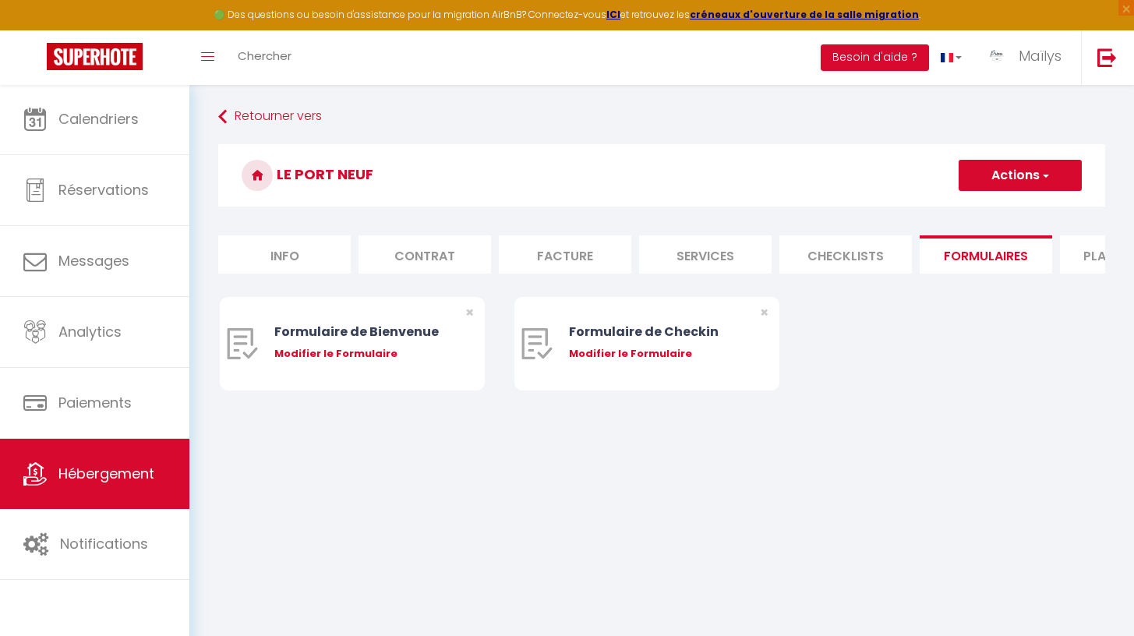
click at [766, 524] on body "🟢 Des questions ou besoin d'assistance pour la migration AirBnB? Connectez-vous…" at bounding box center [567, 402] width 1134 height 636
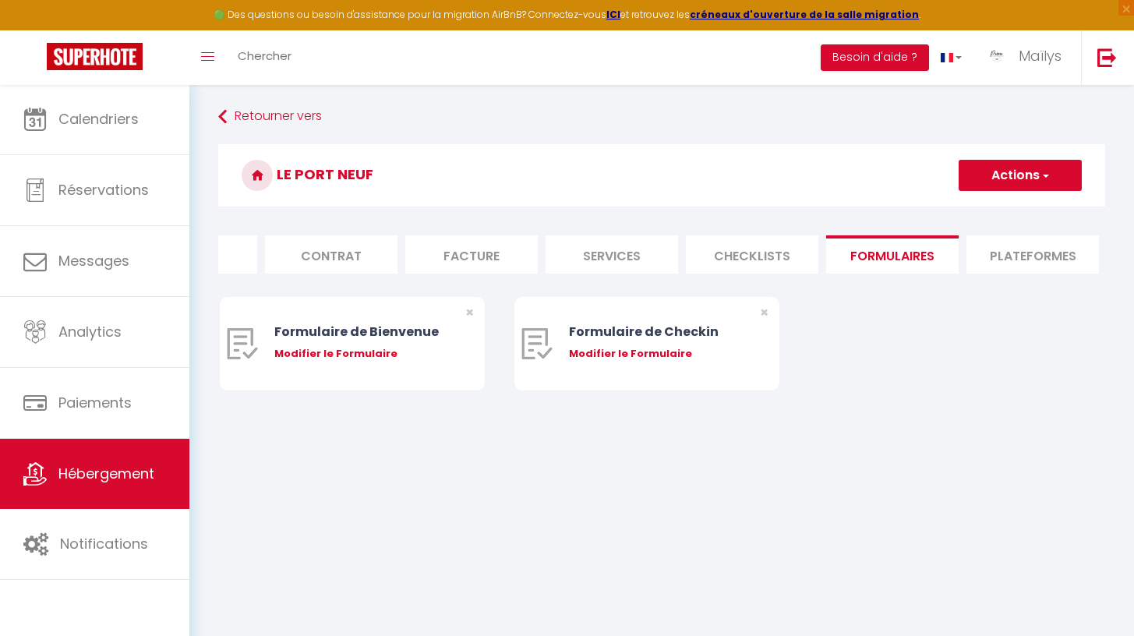
scroll to position [0, 117]
click at [1004, 253] on li "Plateformes" at bounding box center [1009, 254] width 132 height 38
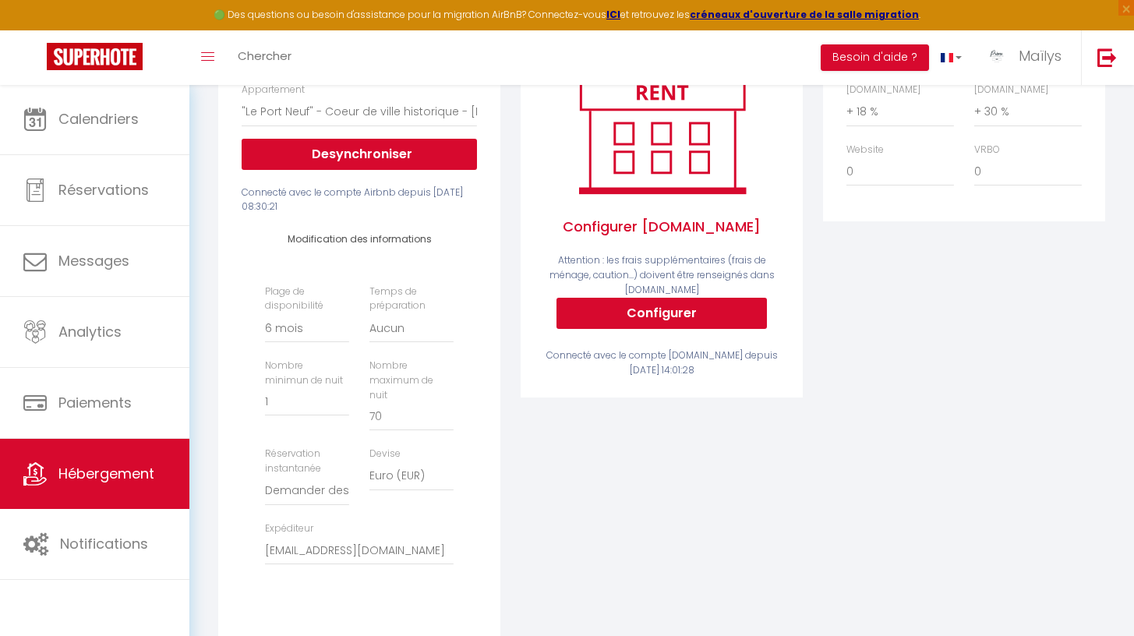
scroll to position [269, 0]
click at [344, 405] on input "2" at bounding box center [307, 402] width 84 height 28
click at [344, 405] on input "3" at bounding box center [307, 402] width 84 height 28
click at [344, 416] on input "3" at bounding box center [307, 402] width 84 height 28
click at [344, 413] on input "2" at bounding box center [307, 402] width 84 height 28
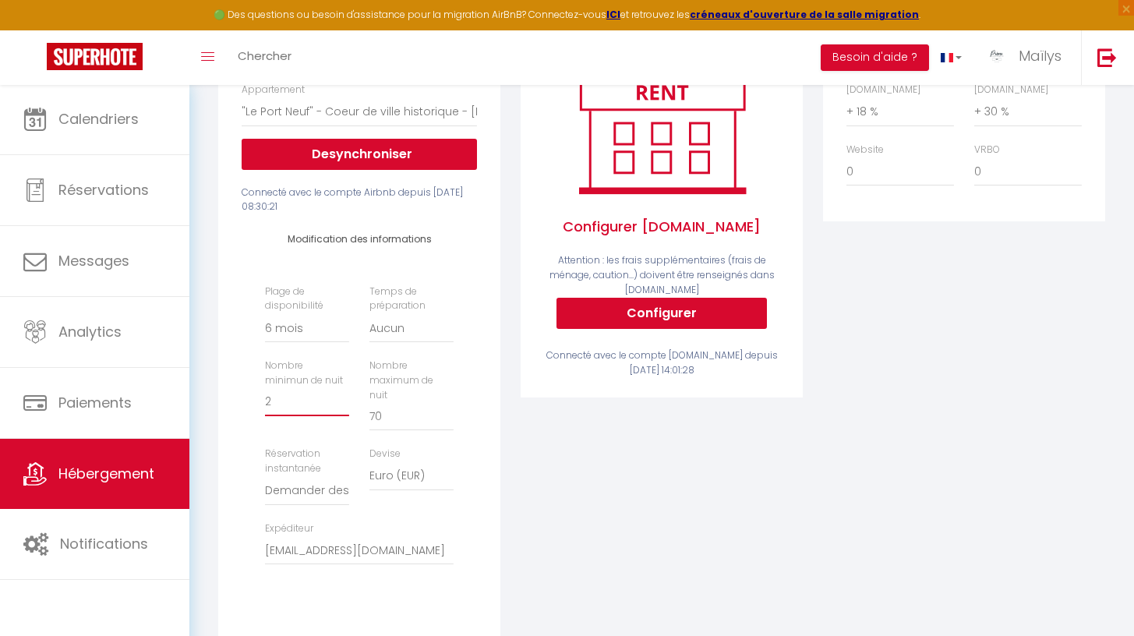
type input "1"
click at [344, 413] on input "1" at bounding box center [307, 402] width 84 height 28
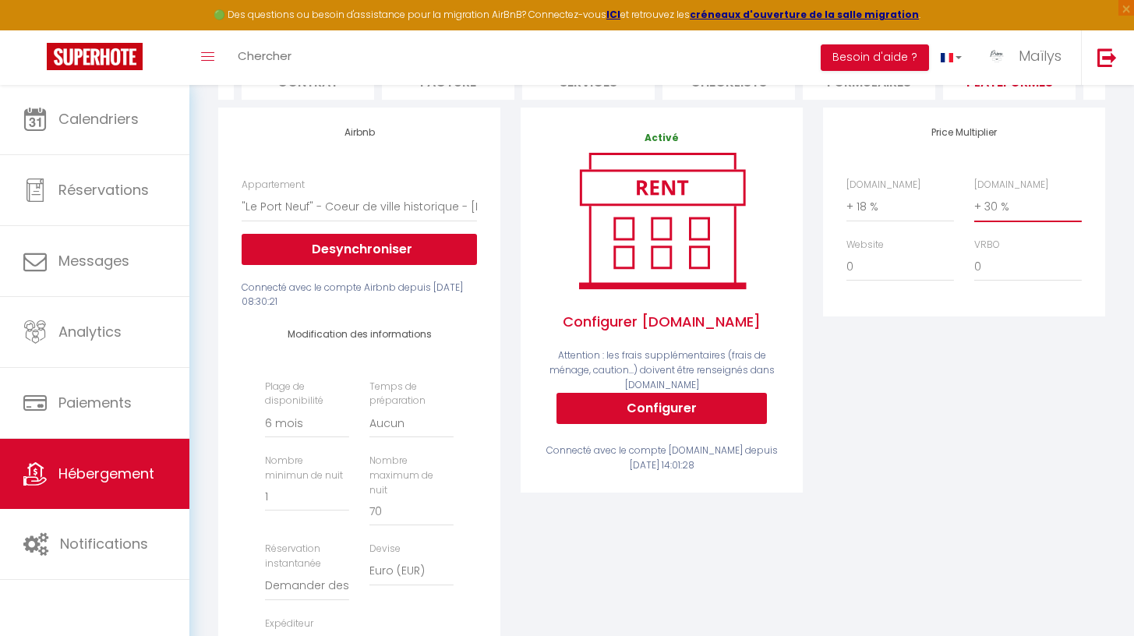
select select "+ 20 %"
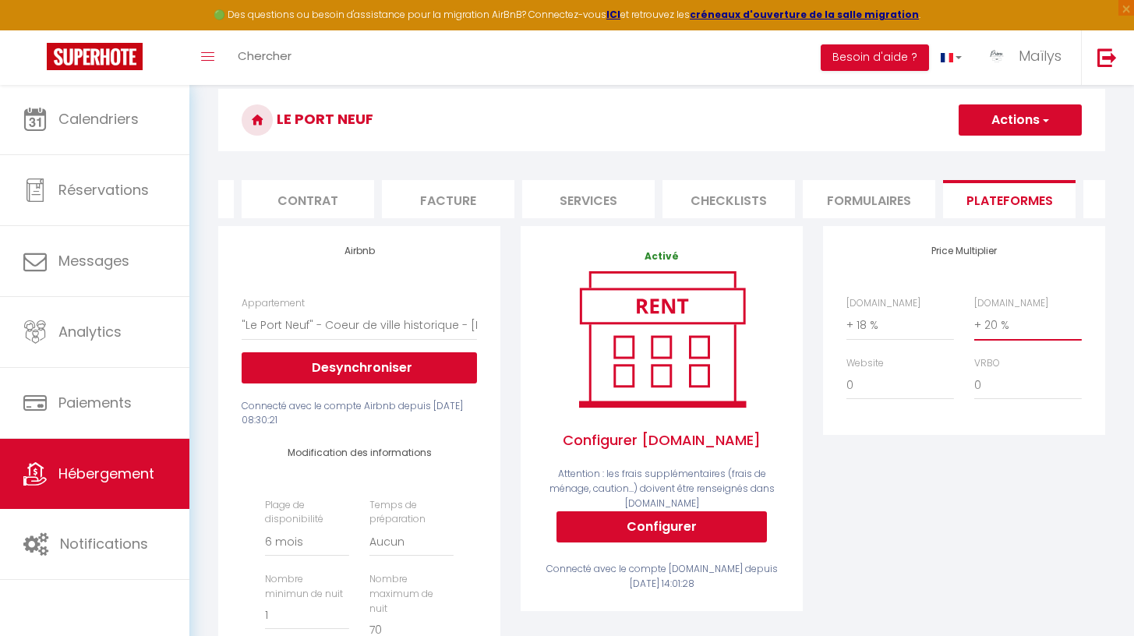
scroll to position [44, 0]
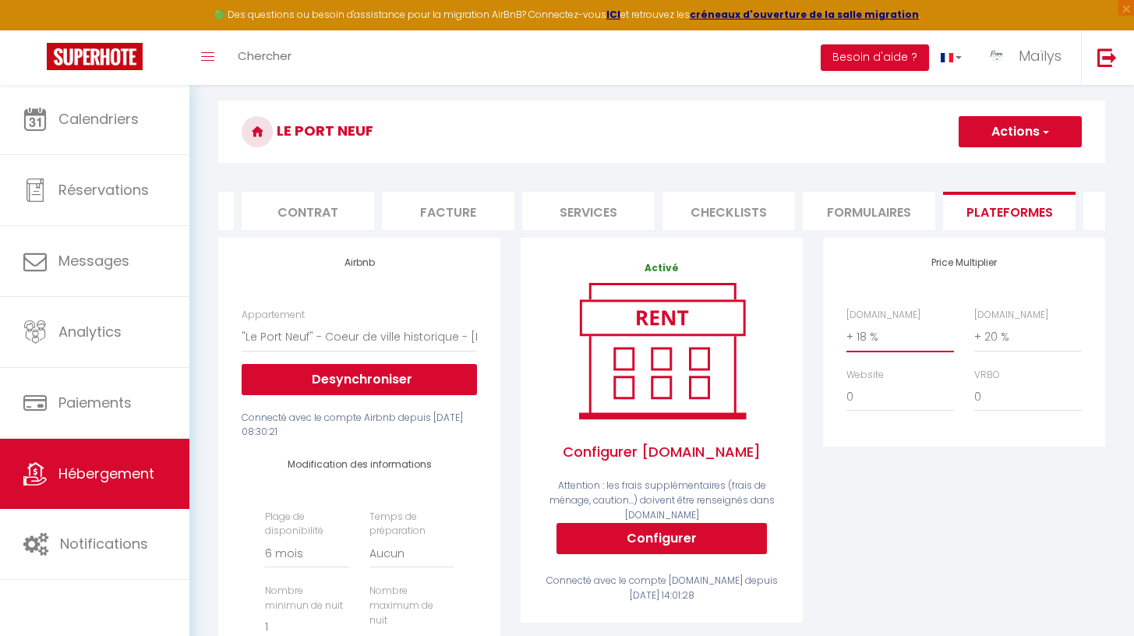
select select "+ 15 %"
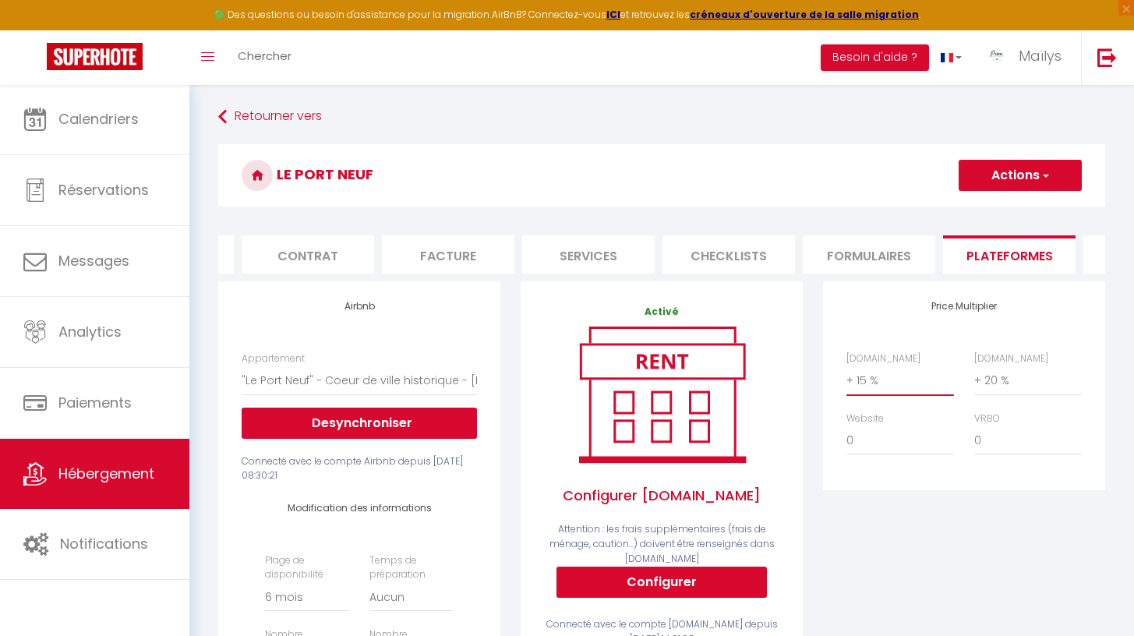
scroll to position [0, 0]
click at [999, 187] on button "Actions" at bounding box center [1019, 175] width 123 height 31
click at [991, 211] on link "Enregistrer" at bounding box center [1019, 209] width 123 height 20
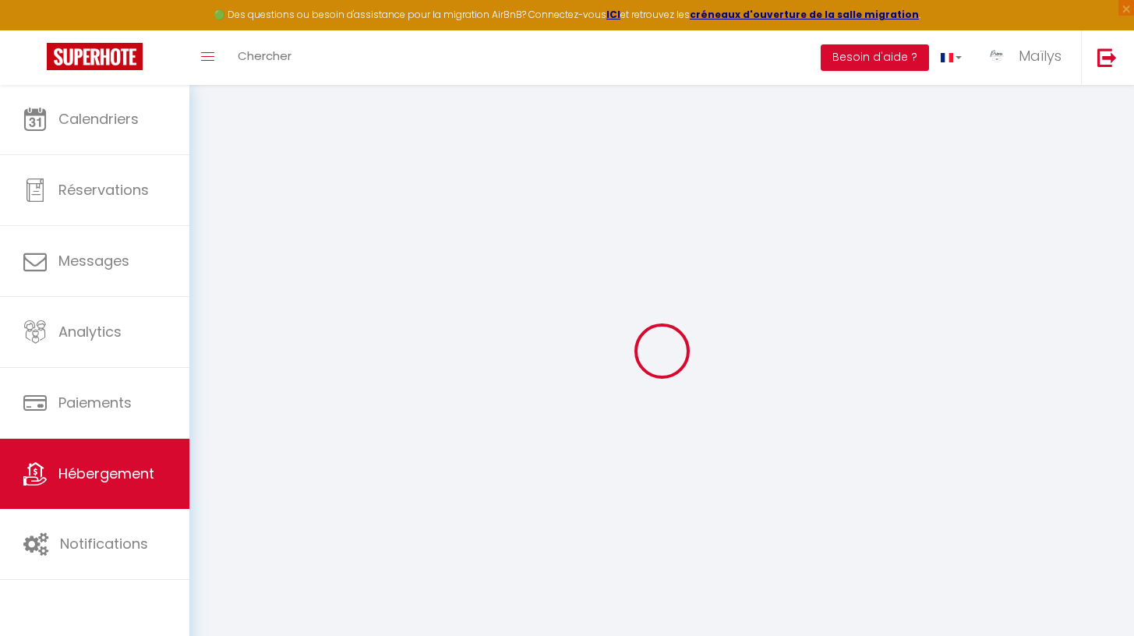
select select "180"
select select "well_reviewed_guests"
select select "EUR"
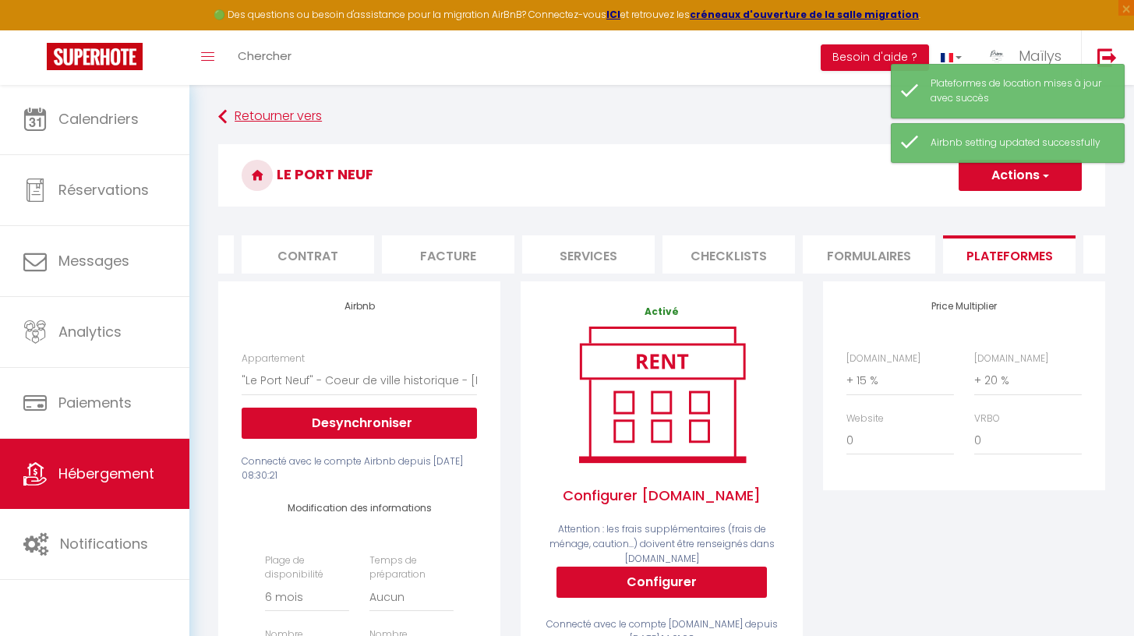
click at [273, 115] on link "Retourner vers" at bounding box center [661, 117] width 887 height 28
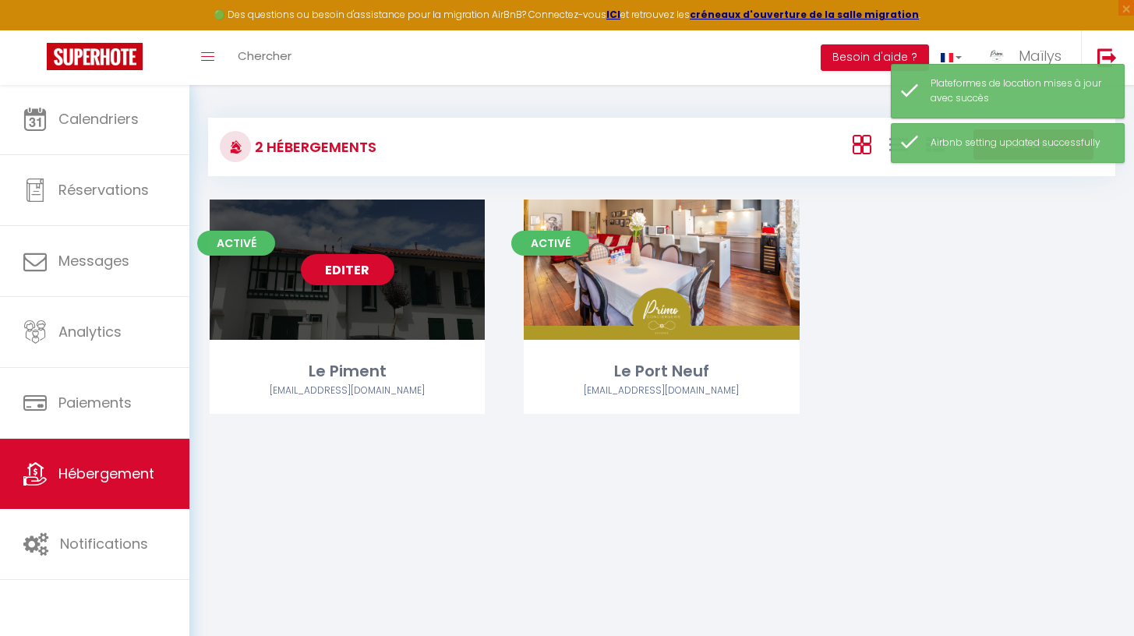
click at [372, 269] on link "Editer" at bounding box center [347, 269] width 93 height 31
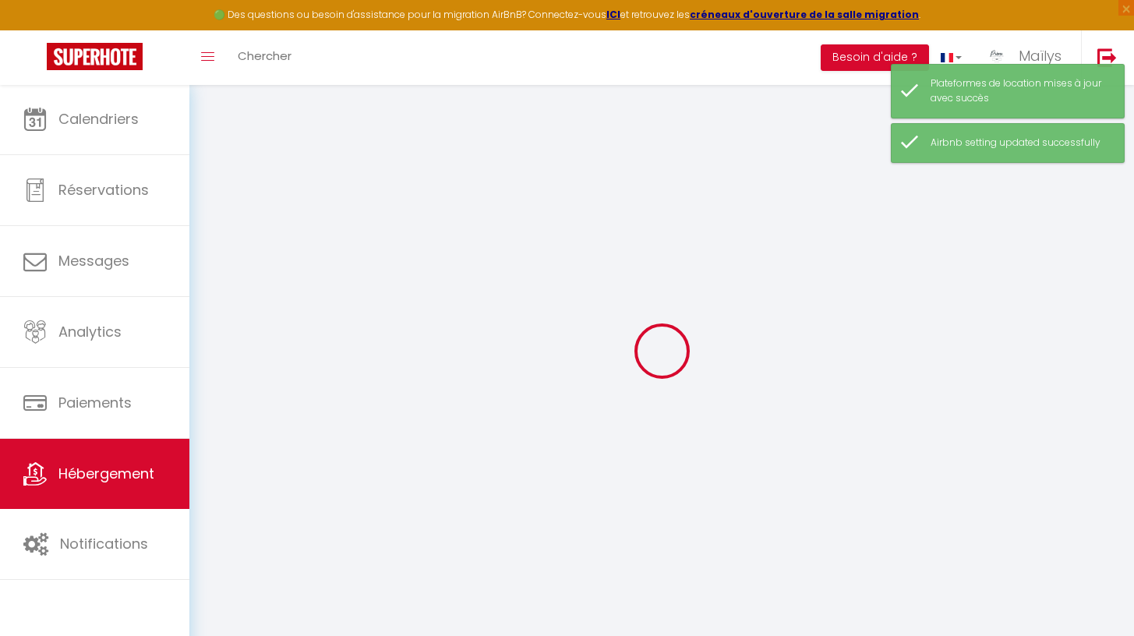
select select "9312-1418087127853196602"
select select
checkbox input "true"
checkbox input "false"
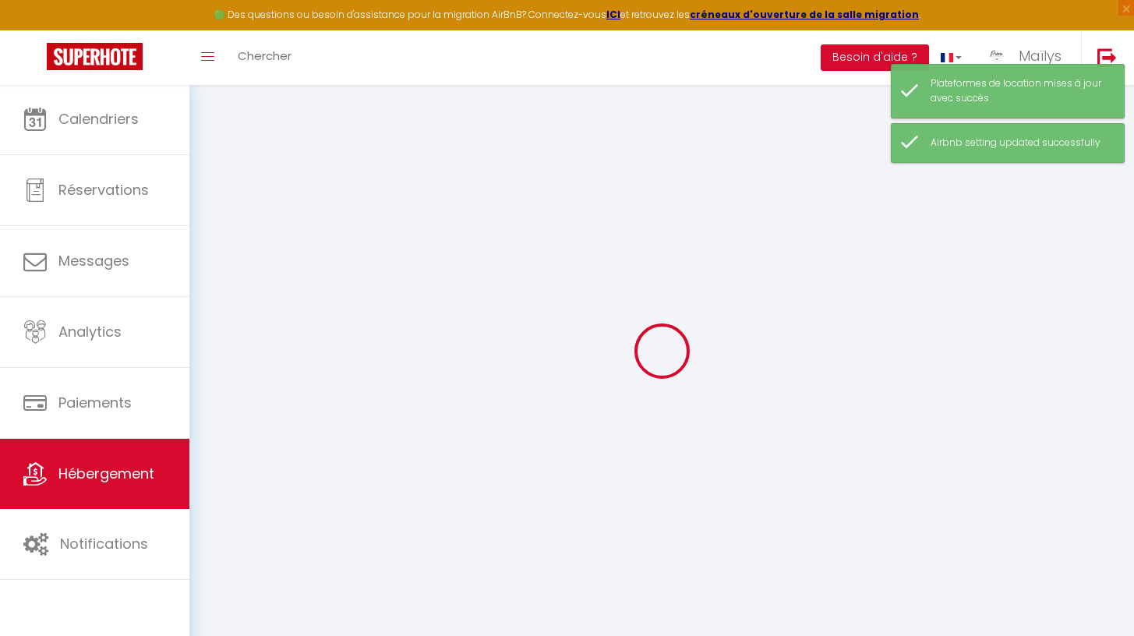
checkbox input "false"
select select "16:00"
select select
select select "11:00"
select select "30"
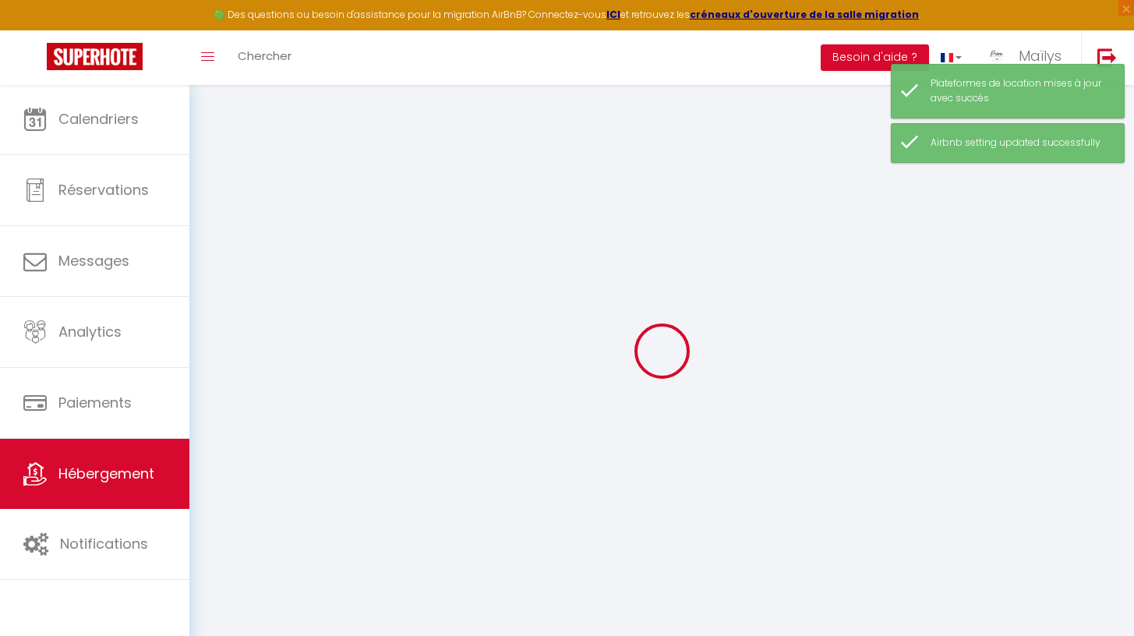
select select "90"
select select "+ 15 %"
select select "+ 20 %"
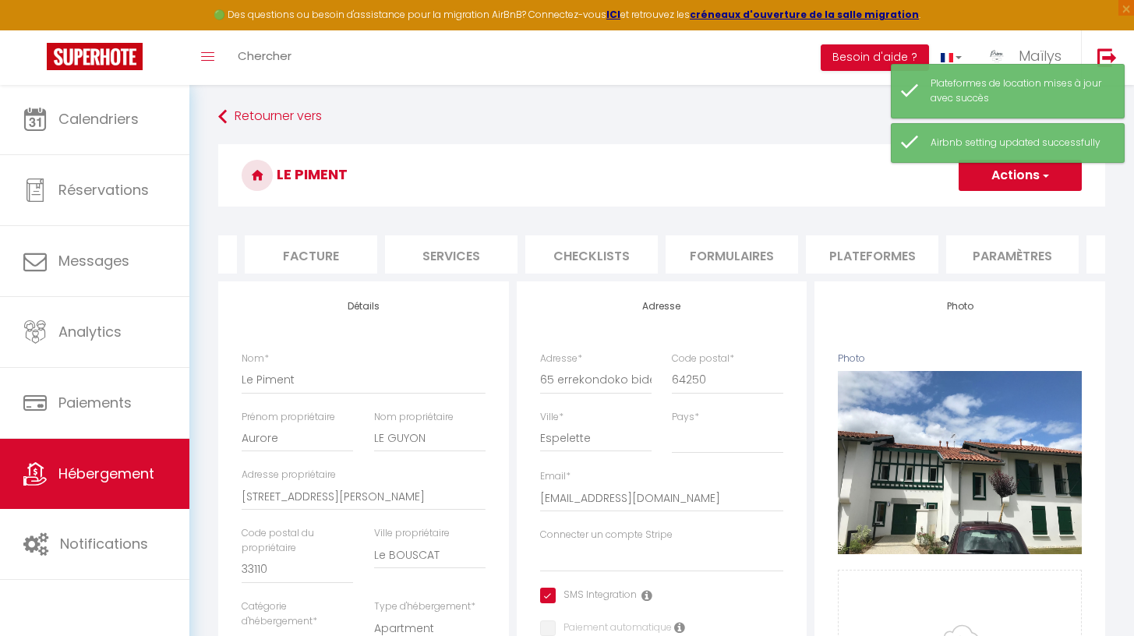
scroll to position [0, 290]
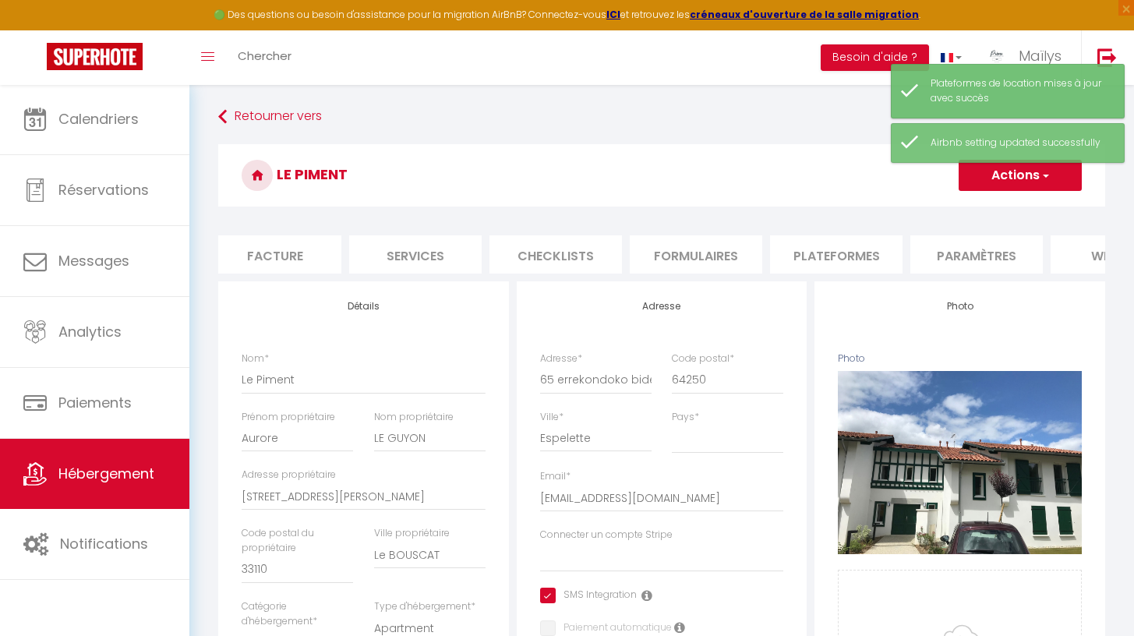
click at [852, 249] on li "Plateformes" at bounding box center [836, 254] width 132 height 38
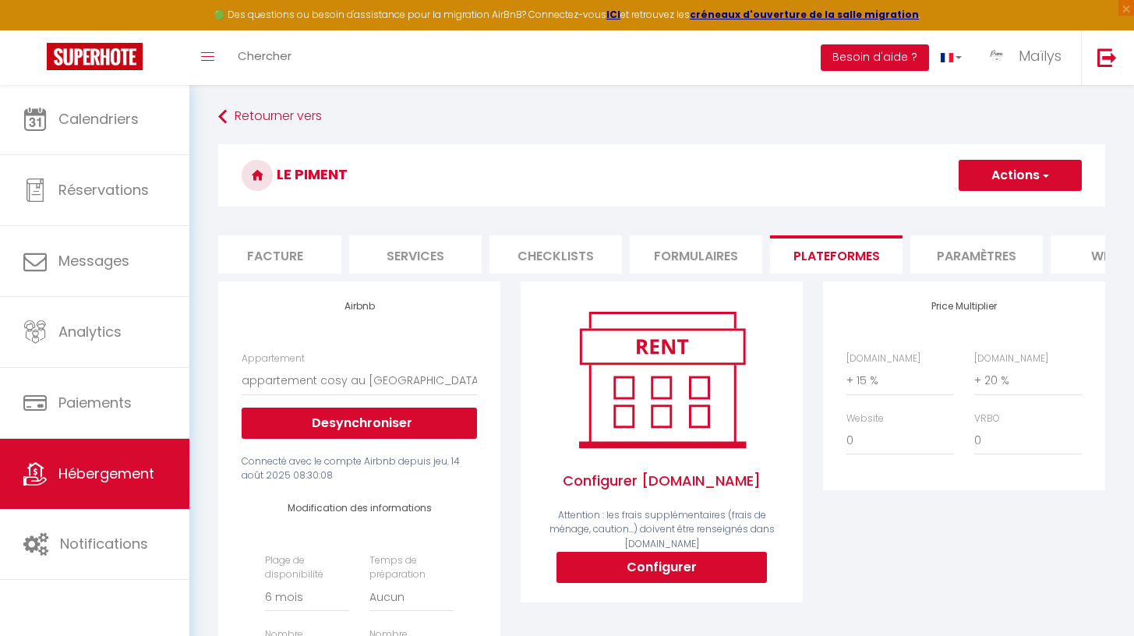
click at [1035, 165] on button "Actions" at bounding box center [1019, 175] width 123 height 31
click at [994, 203] on link "Enregistrer" at bounding box center [1019, 209] width 123 height 20
select select "180"
select select "well_reviewed_guests"
select select "EUR"
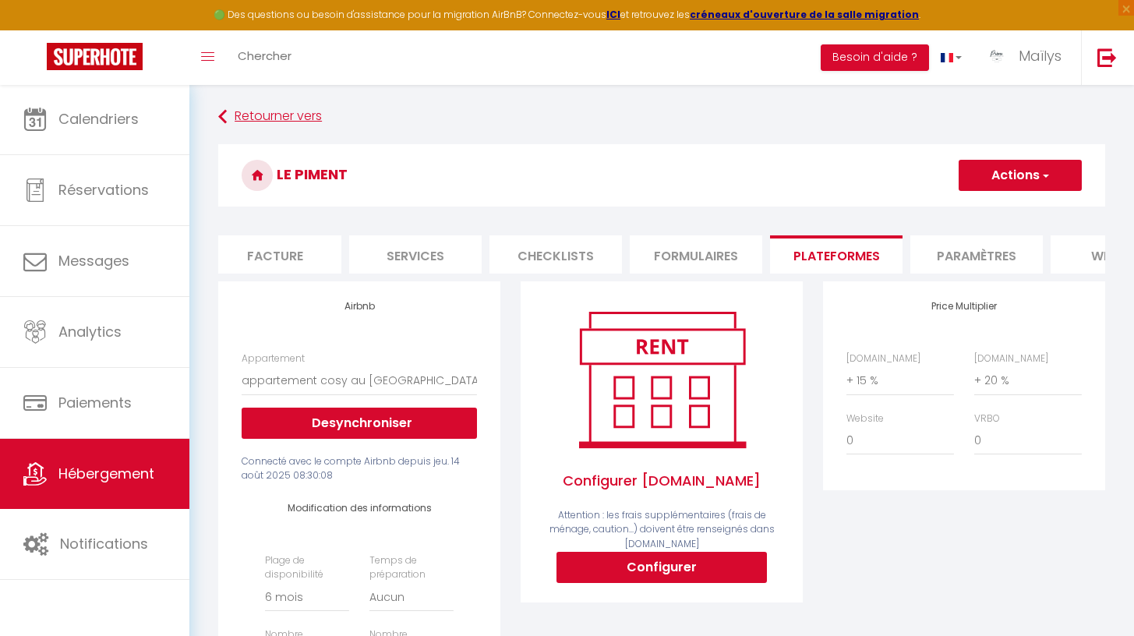
click at [245, 115] on link "Retourner vers" at bounding box center [661, 117] width 887 height 28
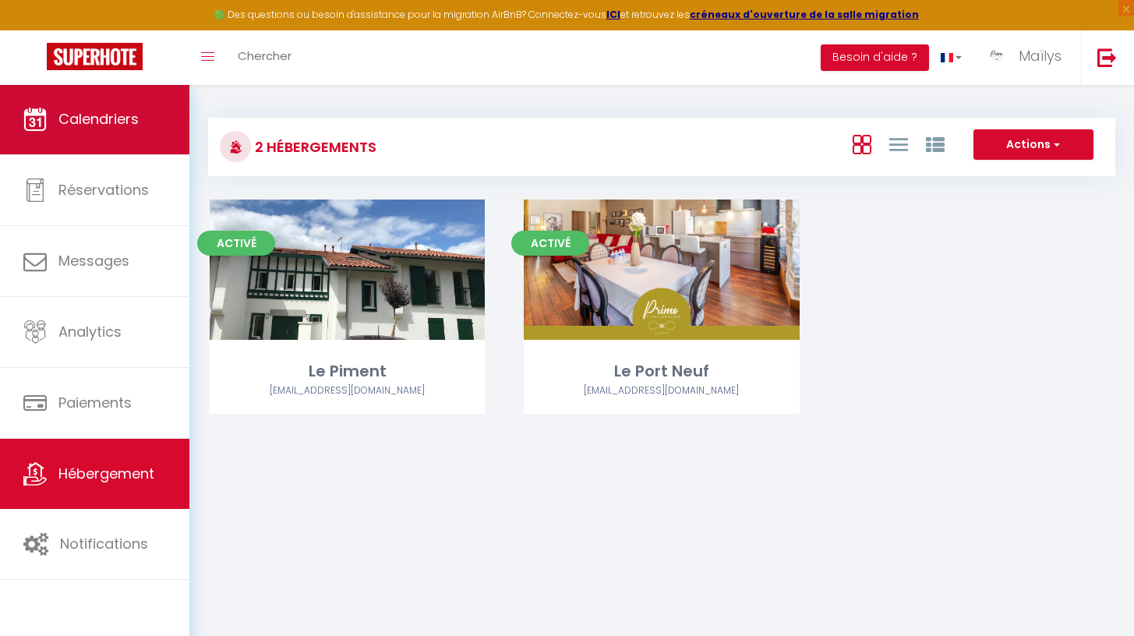
click at [53, 136] on link "Calendriers" at bounding box center [94, 119] width 189 height 70
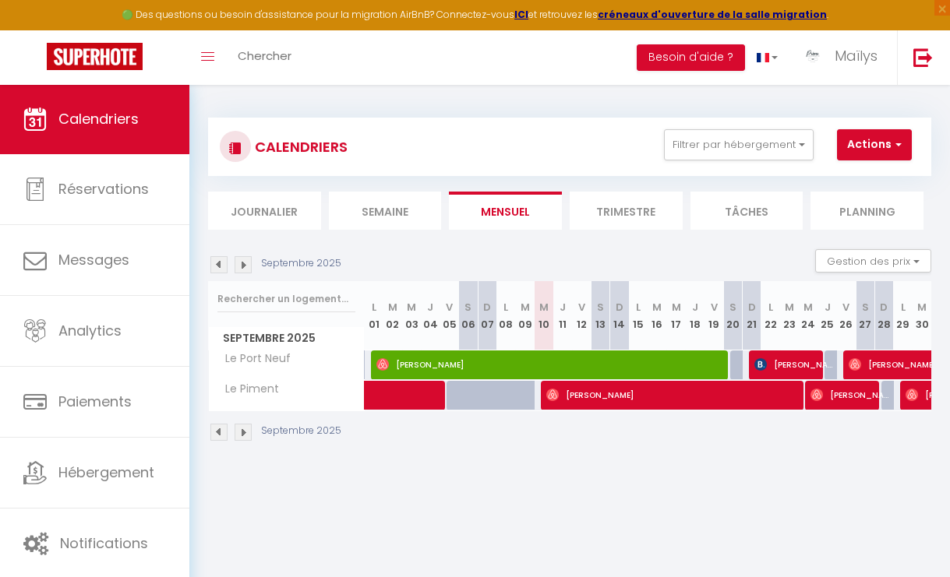
checkbox input "false"
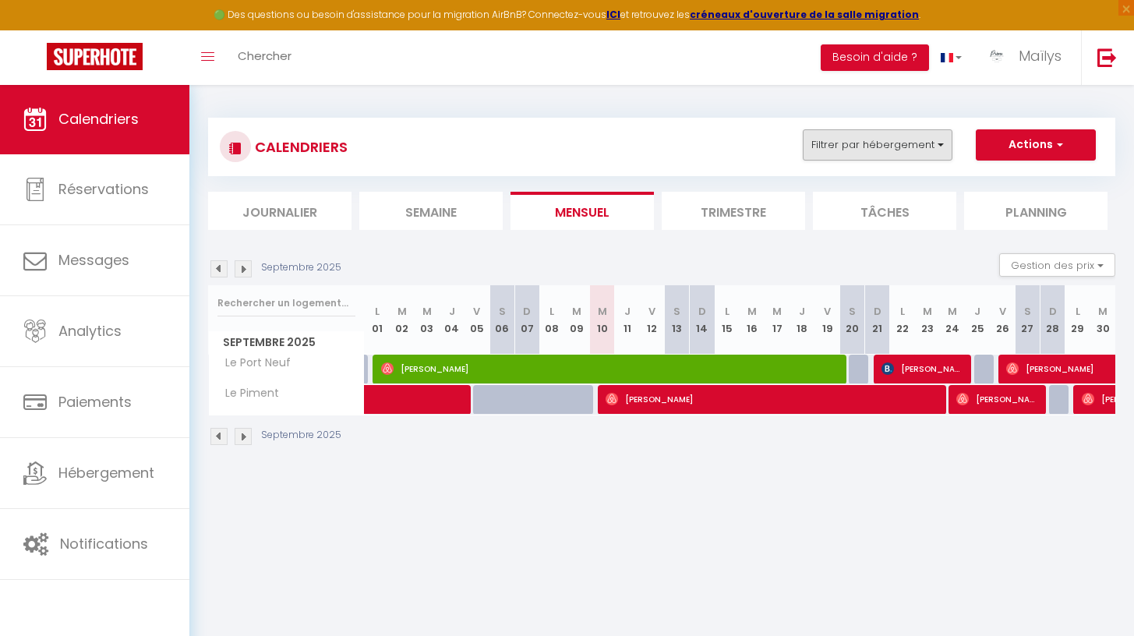
click at [877, 150] on button "Filtrer par hébergement" at bounding box center [878, 144] width 150 height 31
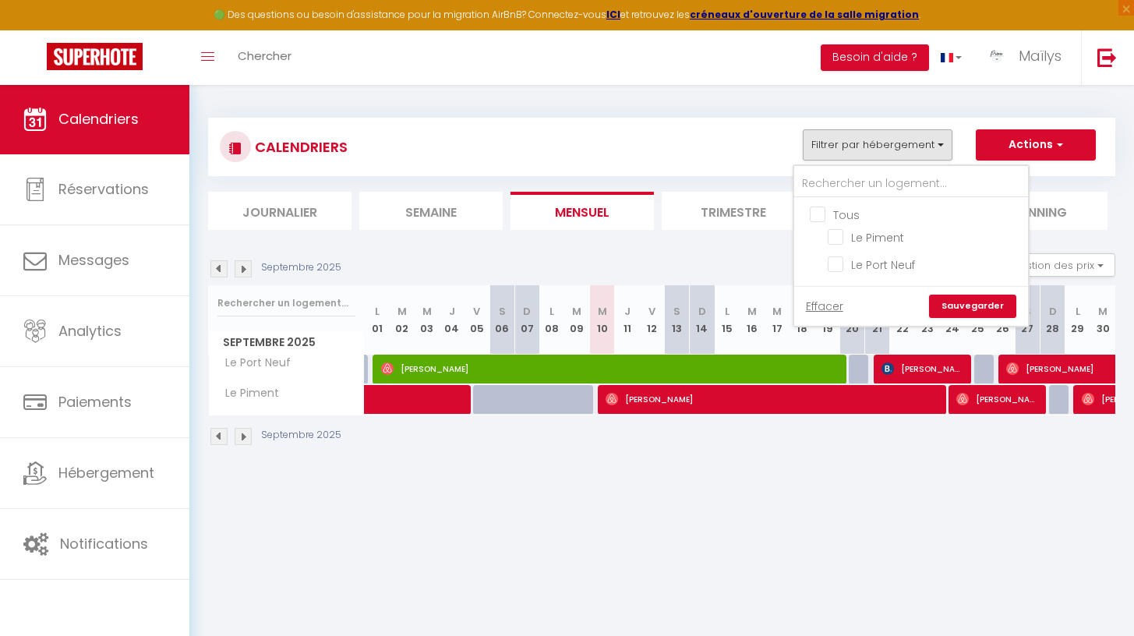
click at [585, 597] on body "🟢 Des questions ou besoin d'assistance pour la migration AirBnB? Connectez-vous…" at bounding box center [567, 402] width 1134 height 636
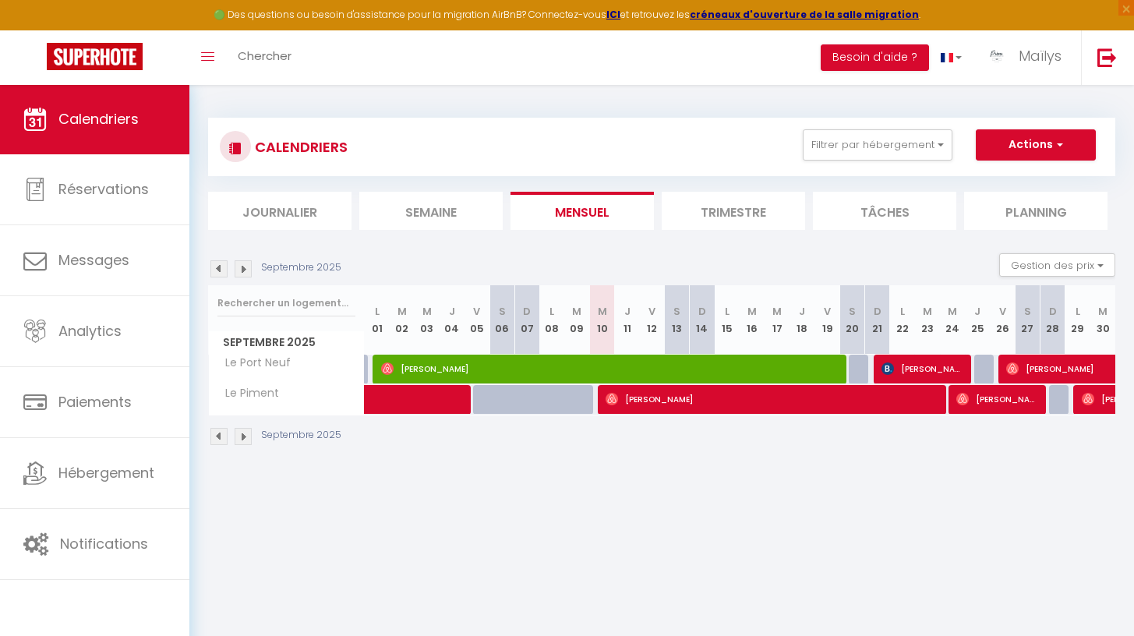
click at [245, 267] on img at bounding box center [243, 268] width 17 height 17
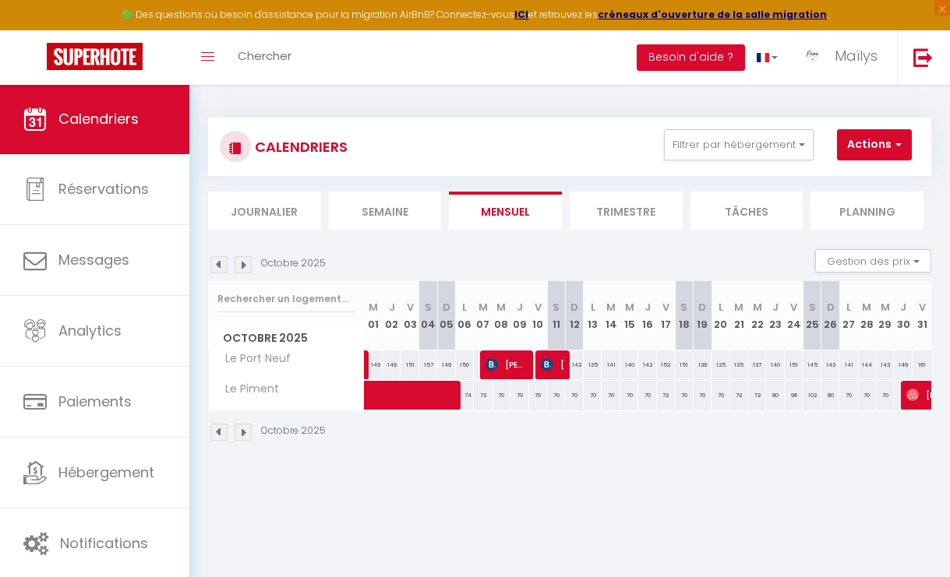
click at [101, 123] on span "Calendriers" at bounding box center [98, 118] width 80 height 19
